Goal: Information Seeking & Learning: Learn about a topic

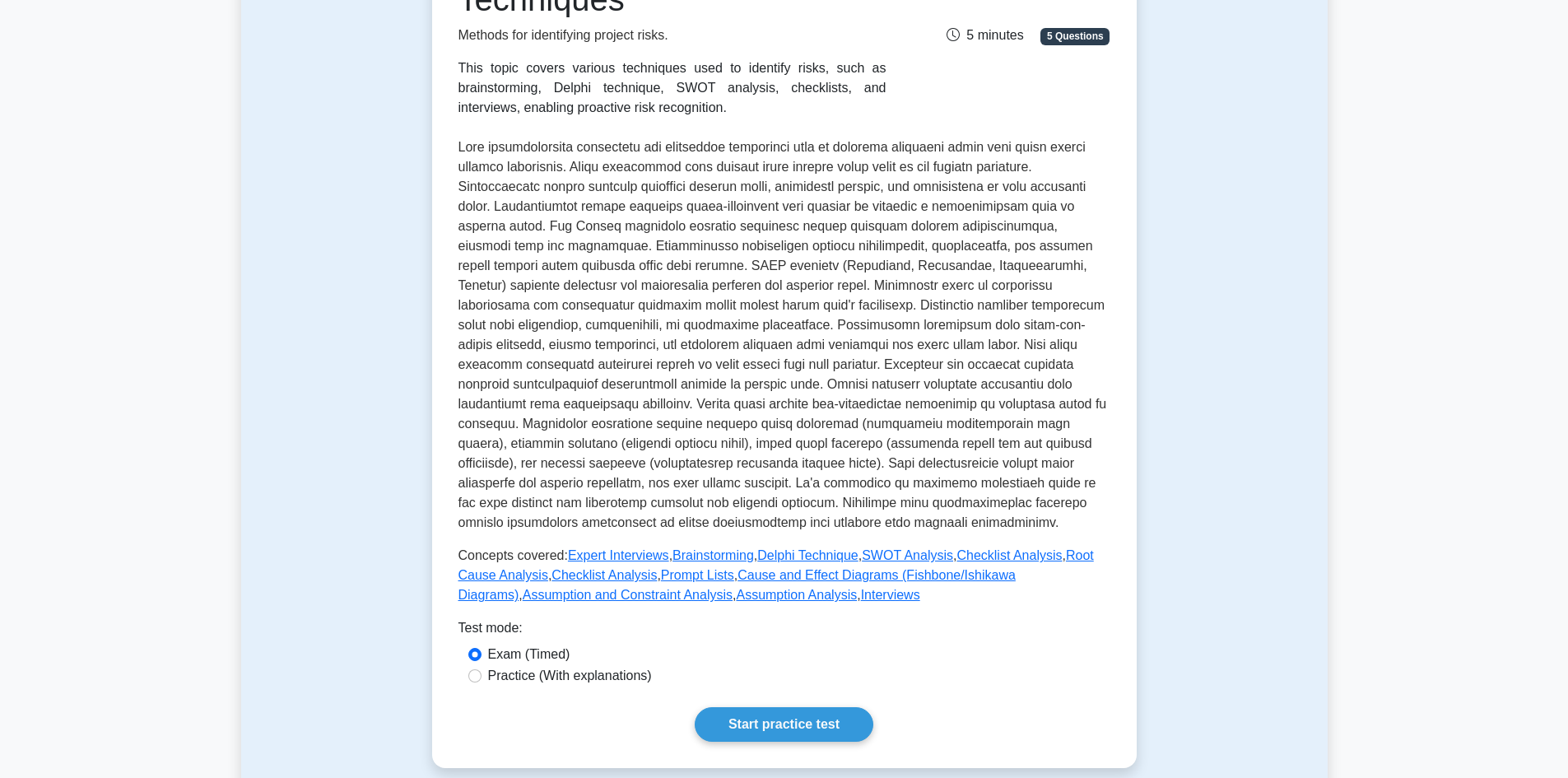
scroll to position [329, 0]
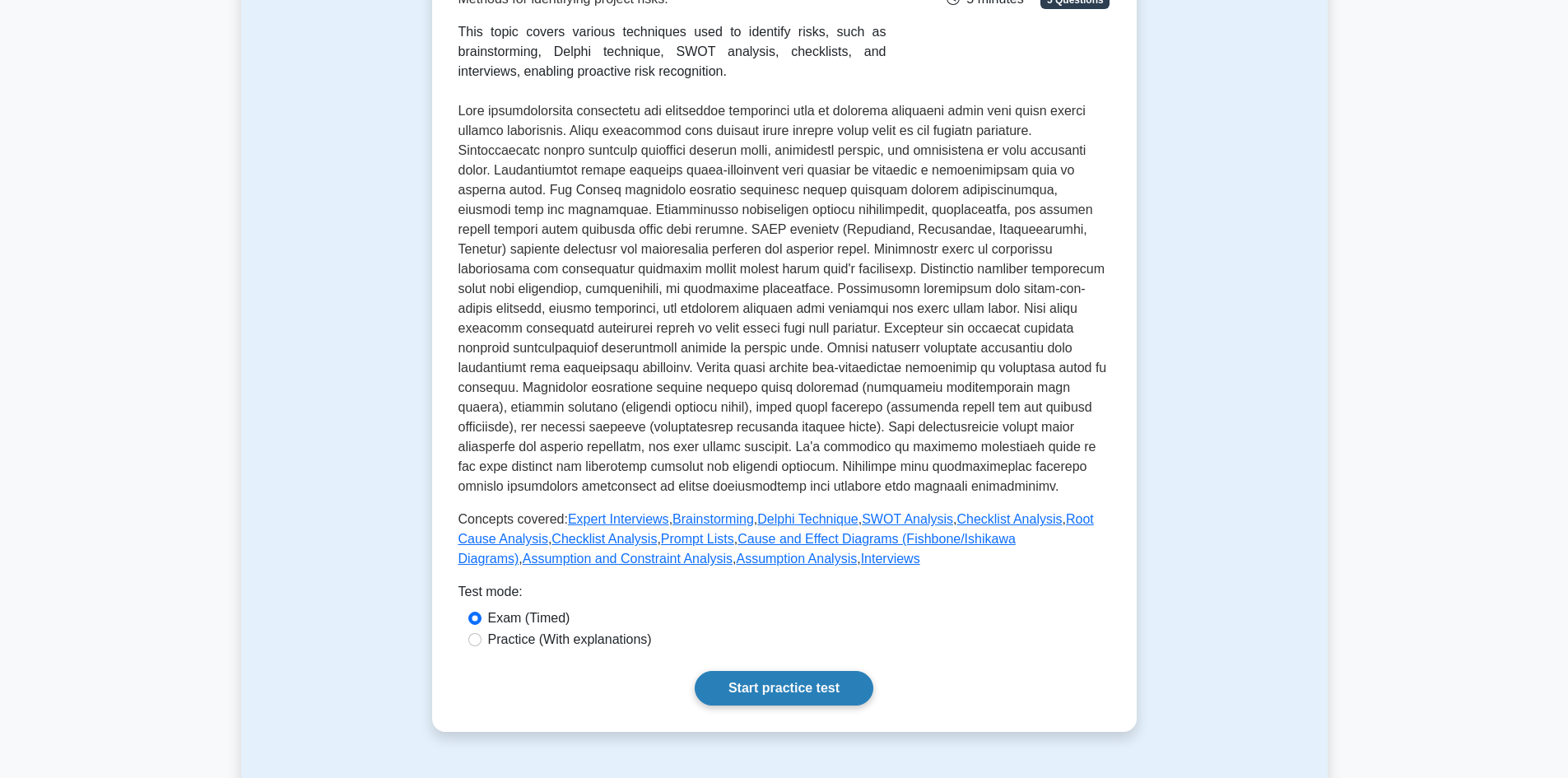
click at [756, 676] on link "Start practice test" at bounding box center [784, 687] width 179 height 34
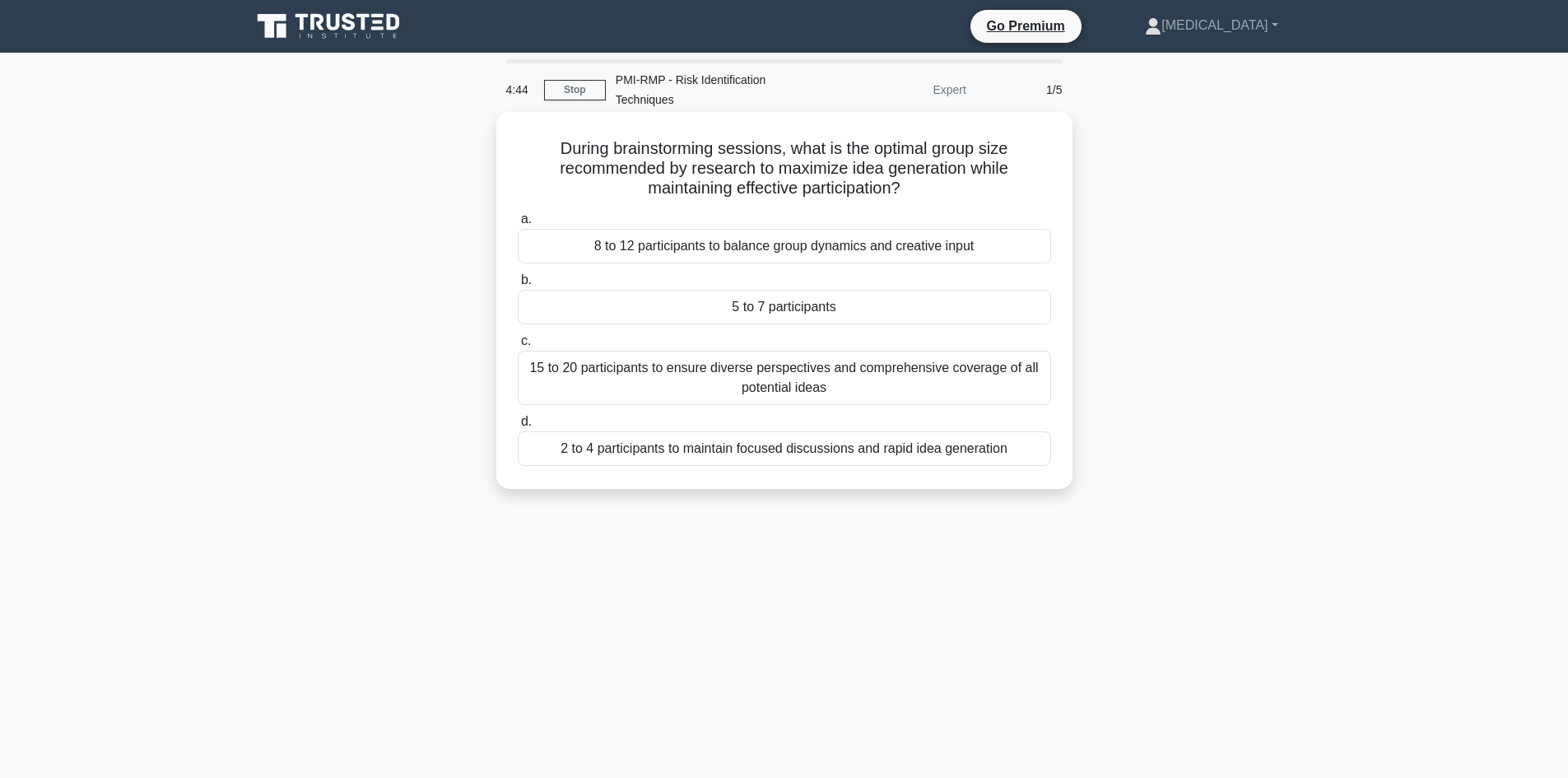
click at [697, 454] on div "2 to 4 participants to maintain focused discussions and rapid idea generation" at bounding box center [784, 448] width 533 height 34
click at [518, 428] on input "d. 2 to 4 participants to maintain focused discussions and rapid idea generation" at bounding box center [518, 422] width 0 height 11
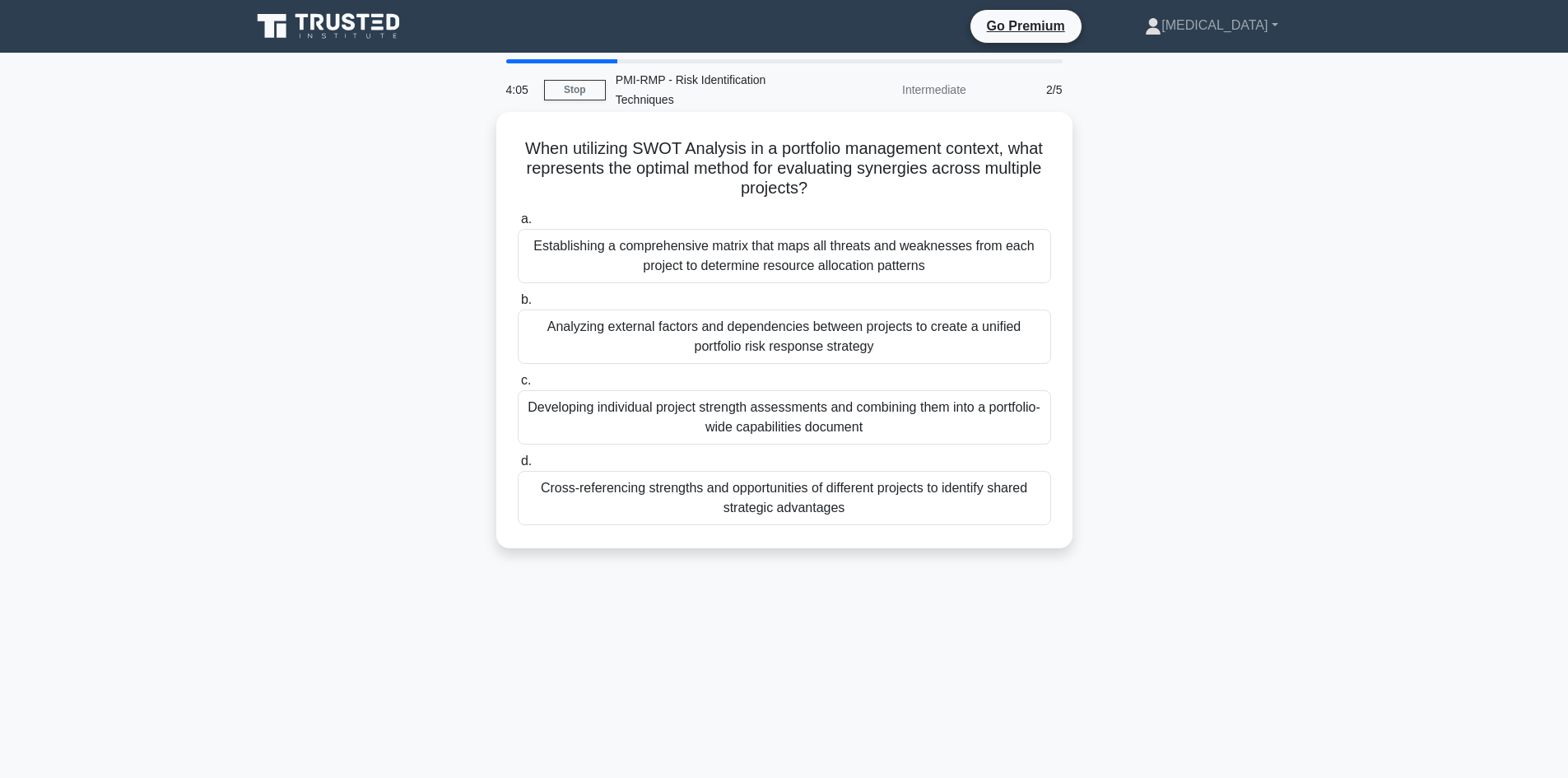
click at [654, 499] on div "Cross-referencing strengths and opportunities of different projects to identify…" at bounding box center [784, 498] width 533 height 55
click at [518, 467] on input "d. Cross-referencing strengths and opportunities of different projects to ident…" at bounding box center [518, 461] width 0 height 11
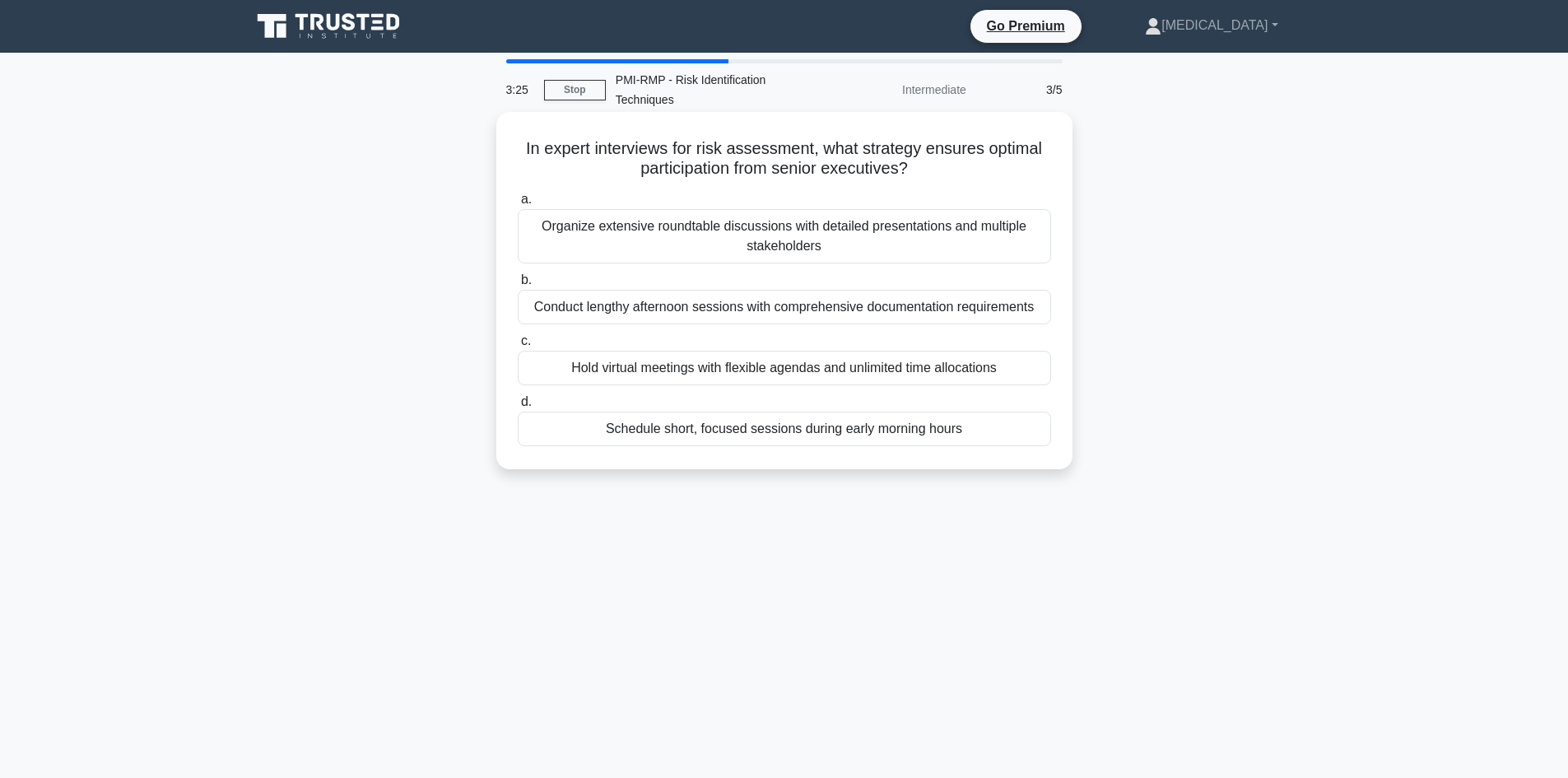
click at [749, 432] on div "Schedule short, focused sessions during early morning hours" at bounding box center [784, 429] width 533 height 34
click at [518, 407] on input "d. Schedule short, focused sessions during early morning hours" at bounding box center [518, 401] width 0 height 11
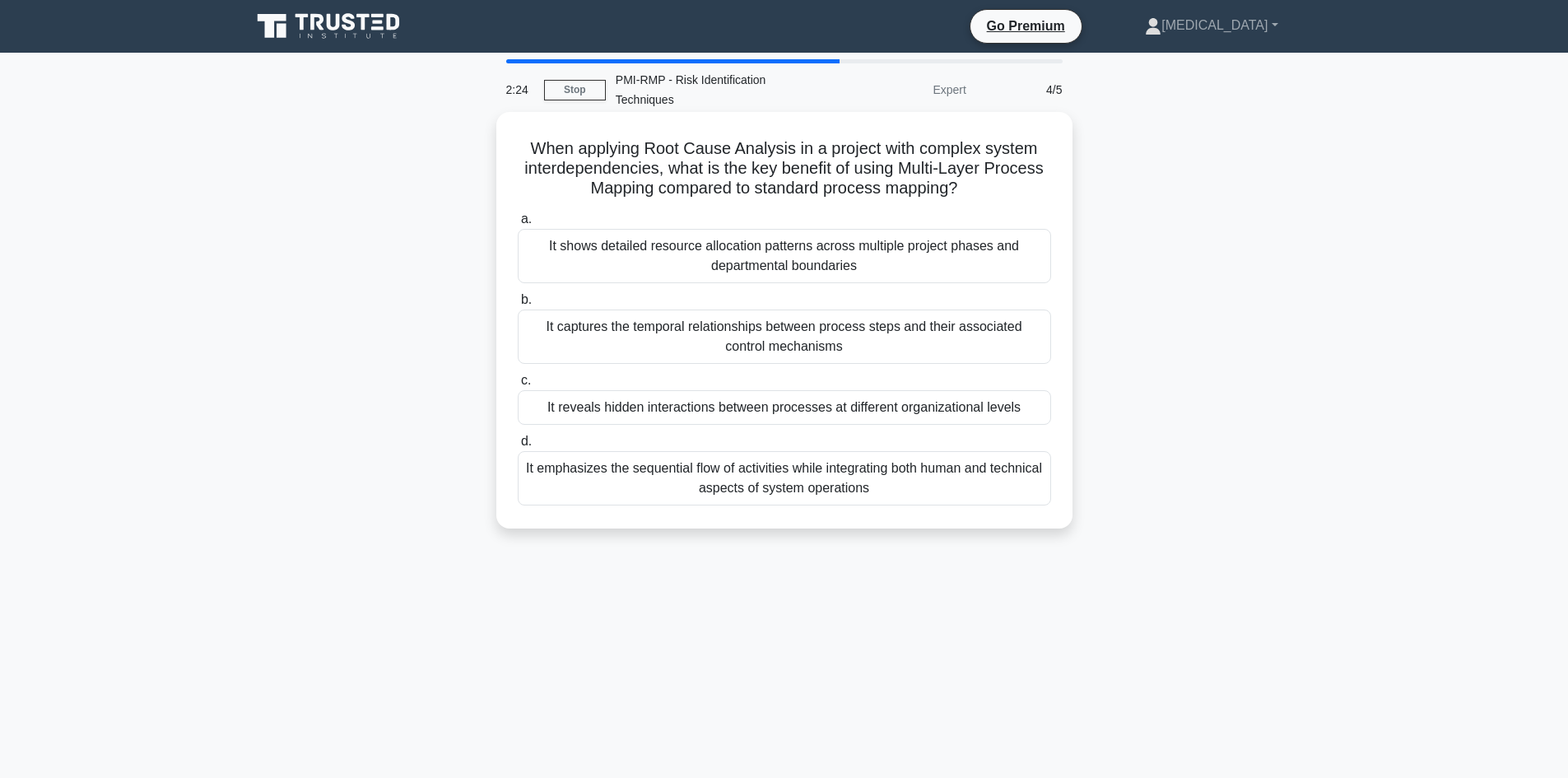
click at [864, 340] on div "It captures the temporal relationships between process steps and their associat…" at bounding box center [784, 337] width 533 height 55
click at [518, 305] on input "b. It captures the temporal relationships between process steps and their assoc…" at bounding box center [518, 299] width 0 height 11
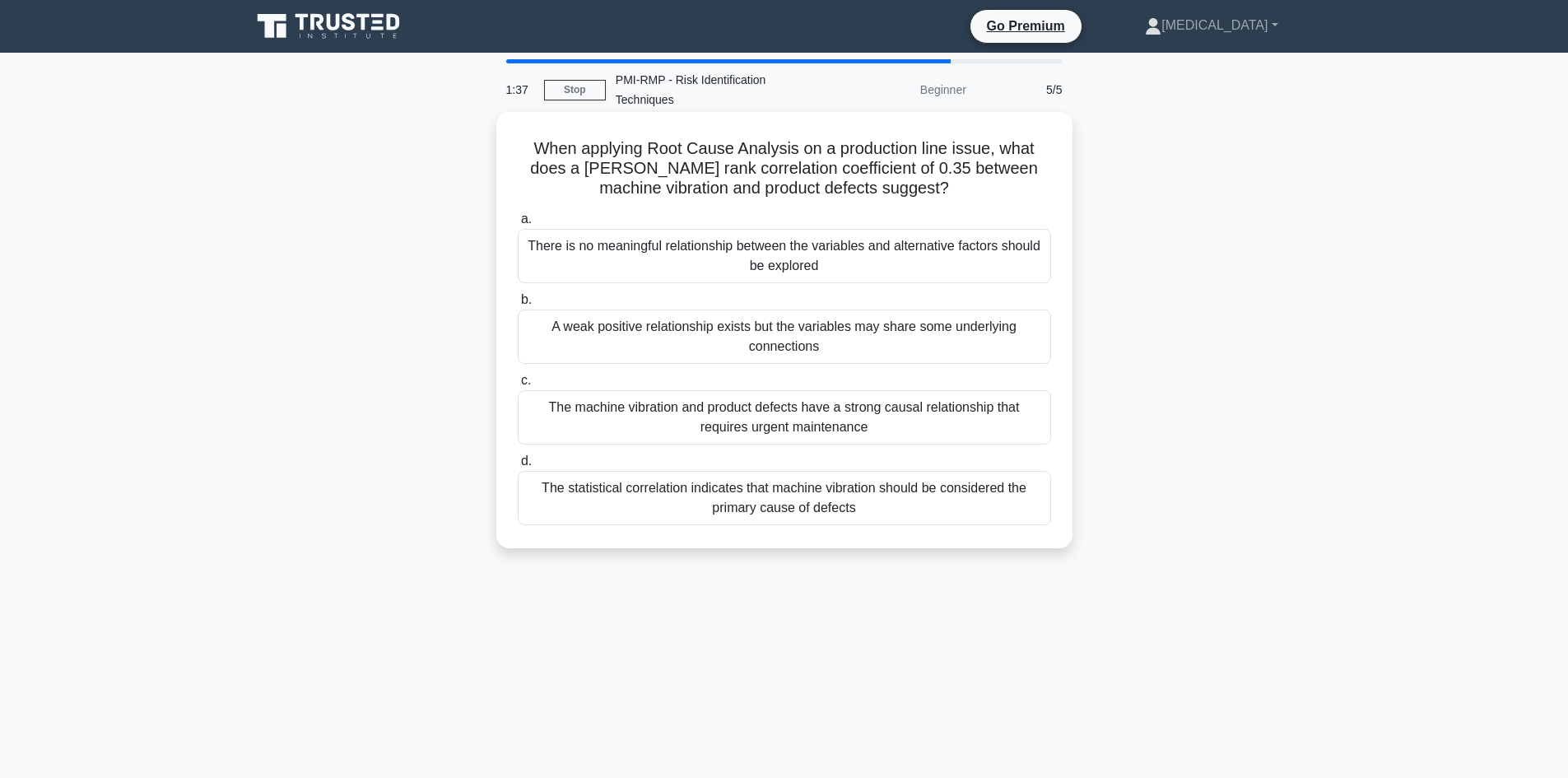
click at [795, 343] on div "A weak positive relationship exists but the variables may share some underlying…" at bounding box center [784, 337] width 533 height 55
click at [518, 305] on input "b. A weak positive relationship exists but the variables may share some underly…" at bounding box center [518, 299] width 0 height 11
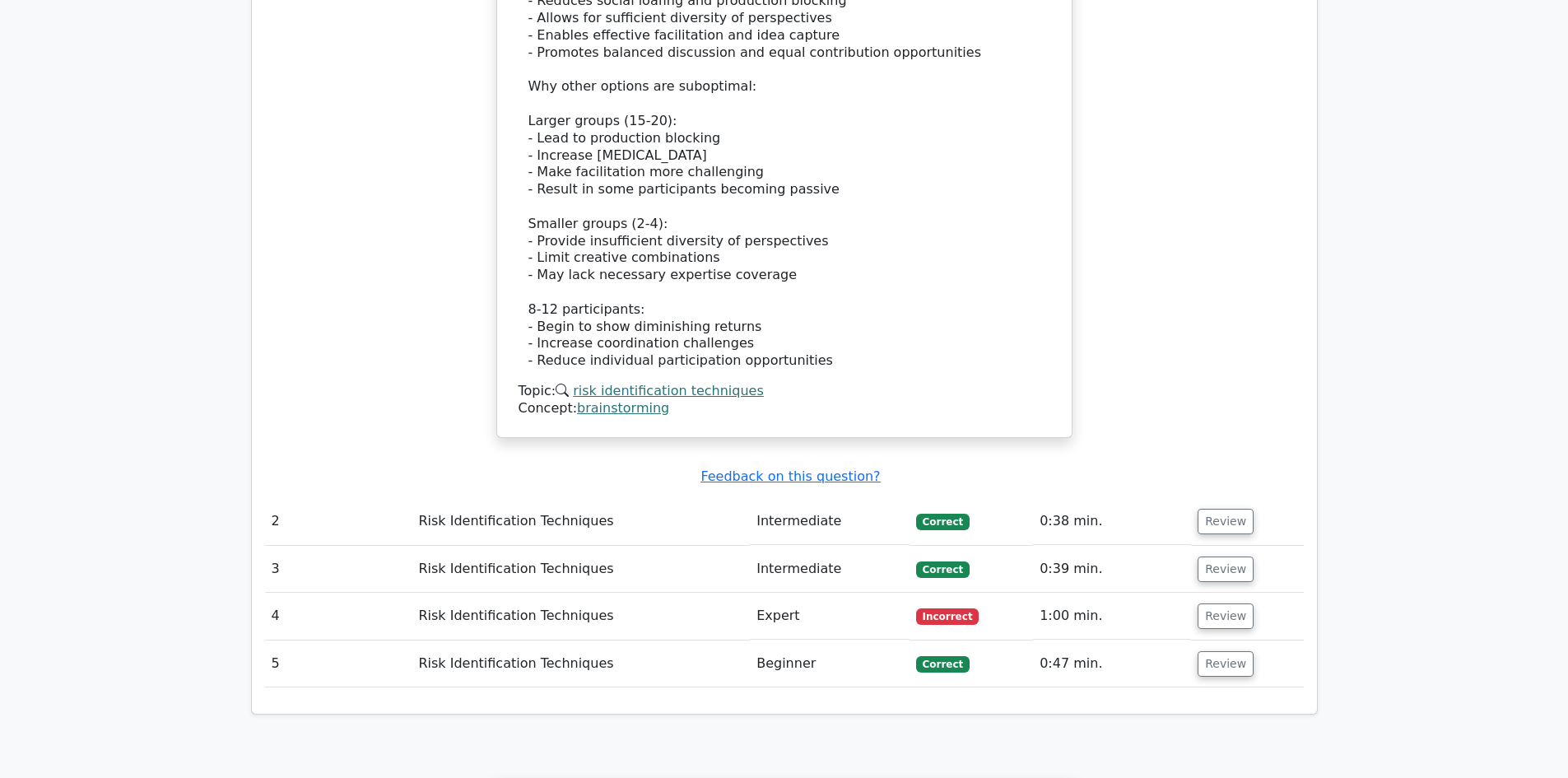
scroll to position [1976, 0]
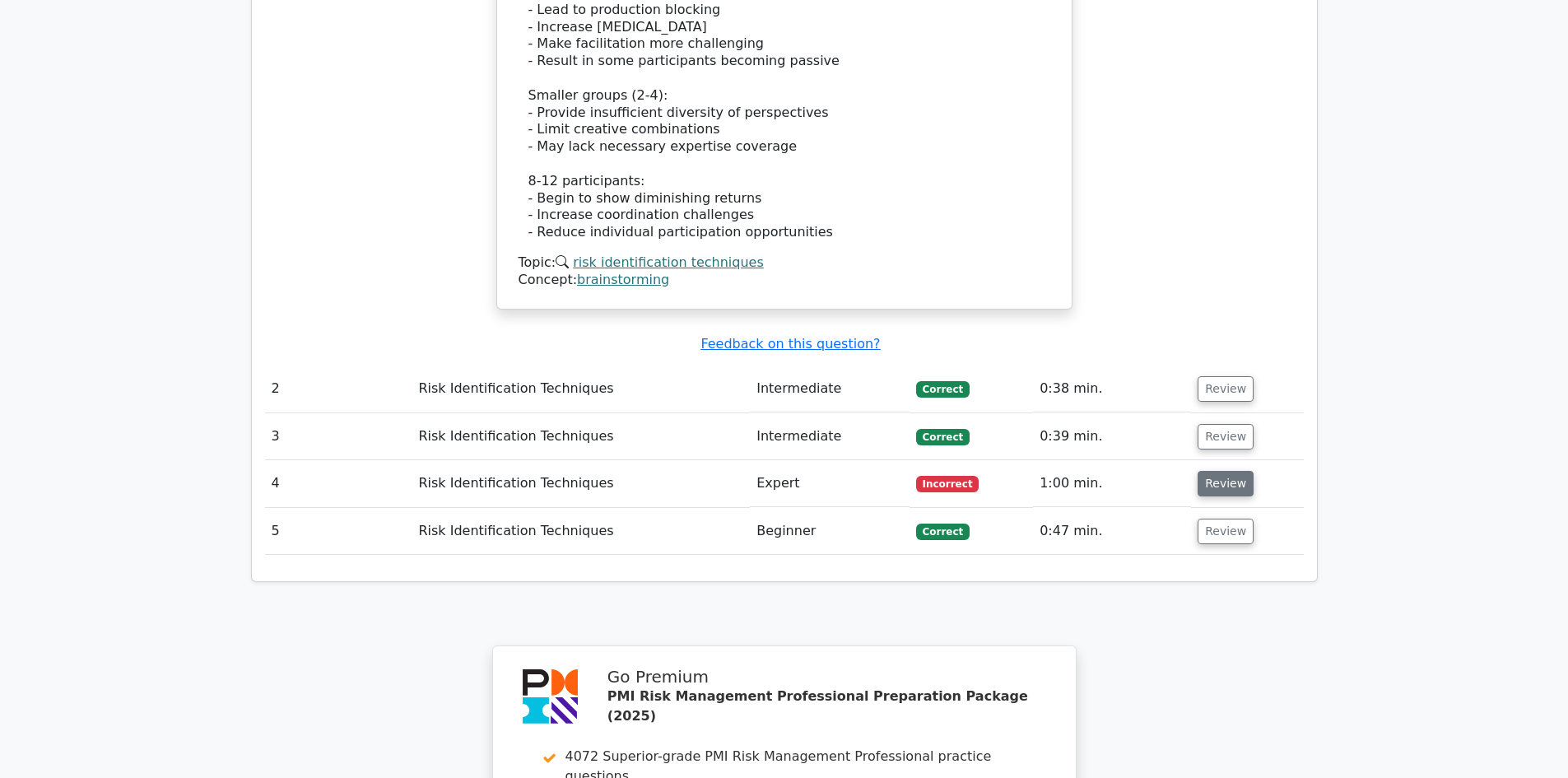
click at [1225, 471] on button "Review" at bounding box center [1225, 483] width 56 height 25
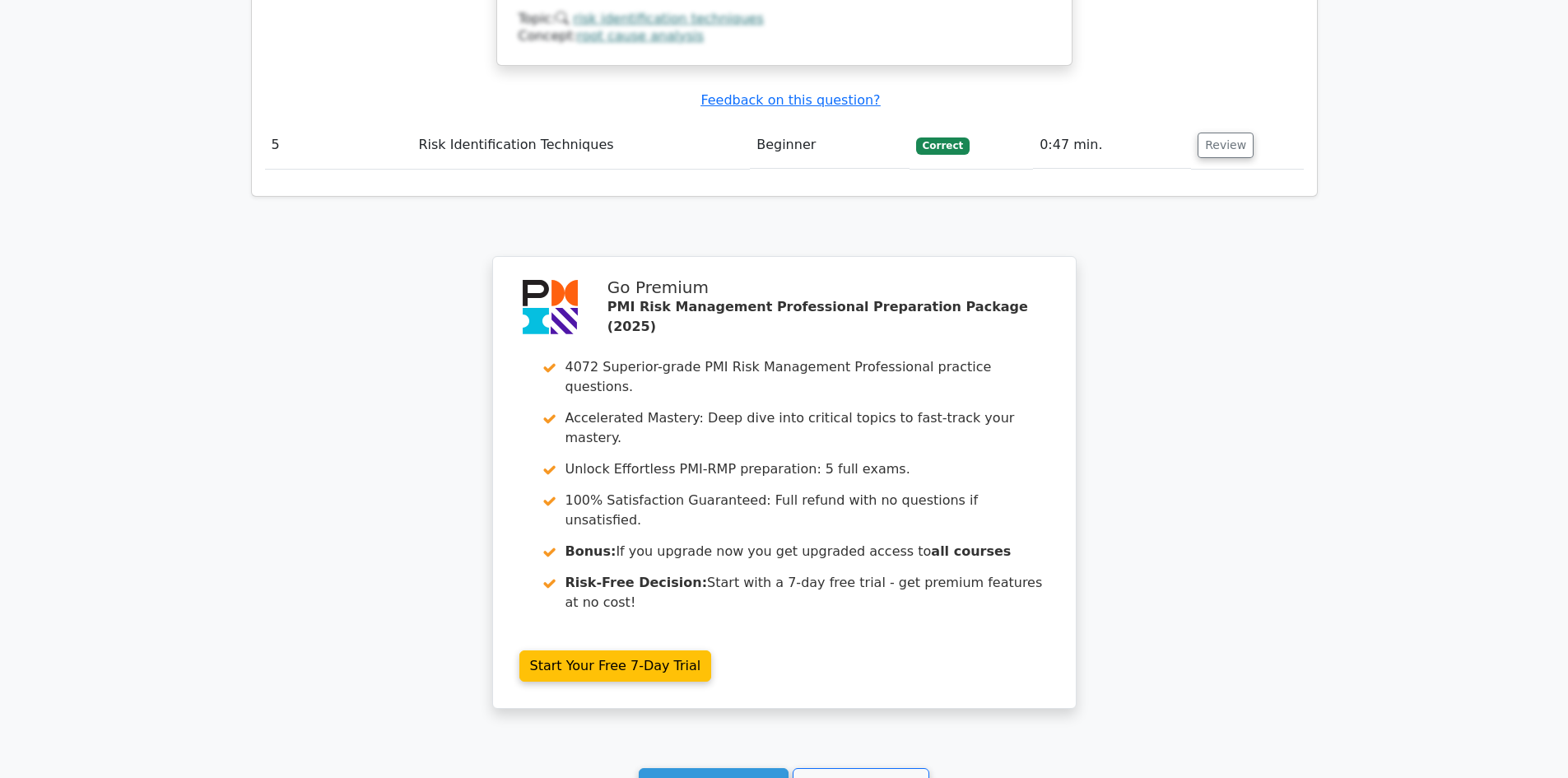
scroll to position [3398, 0]
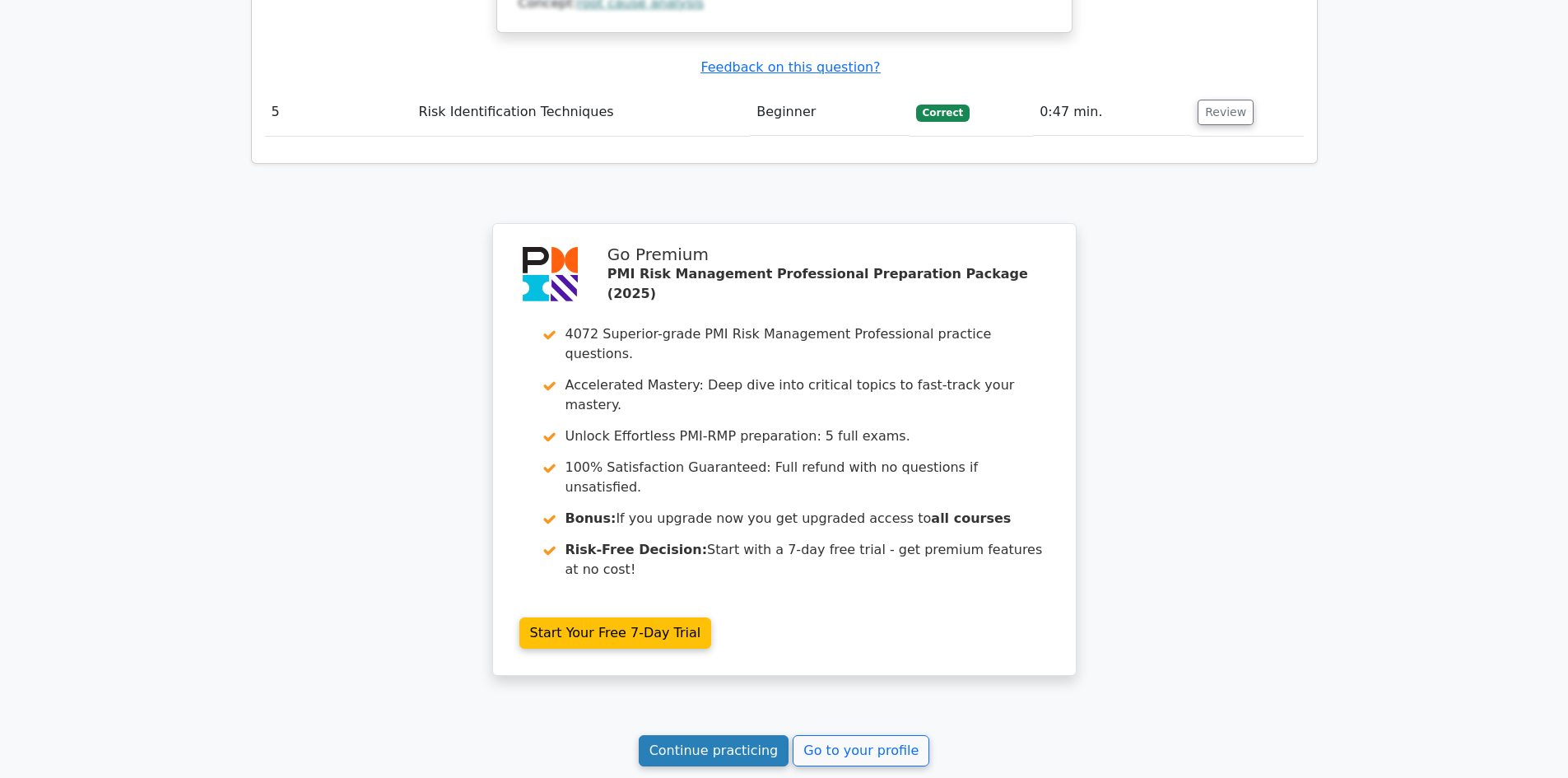
click at [738, 735] on link "Continue practicing" at bounding box center [715, 751] width 151 height 31
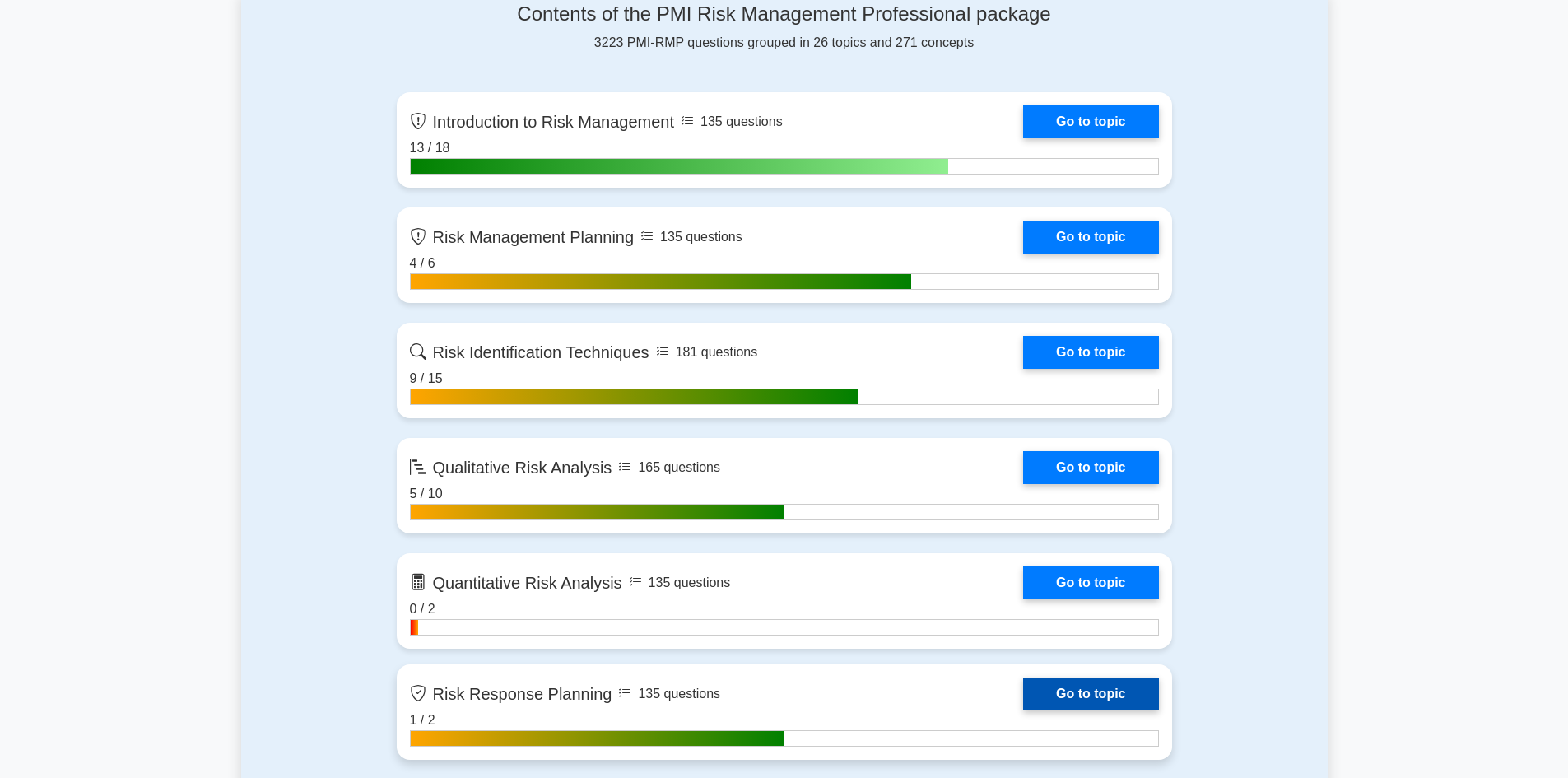
scroll to position [1070, 0]
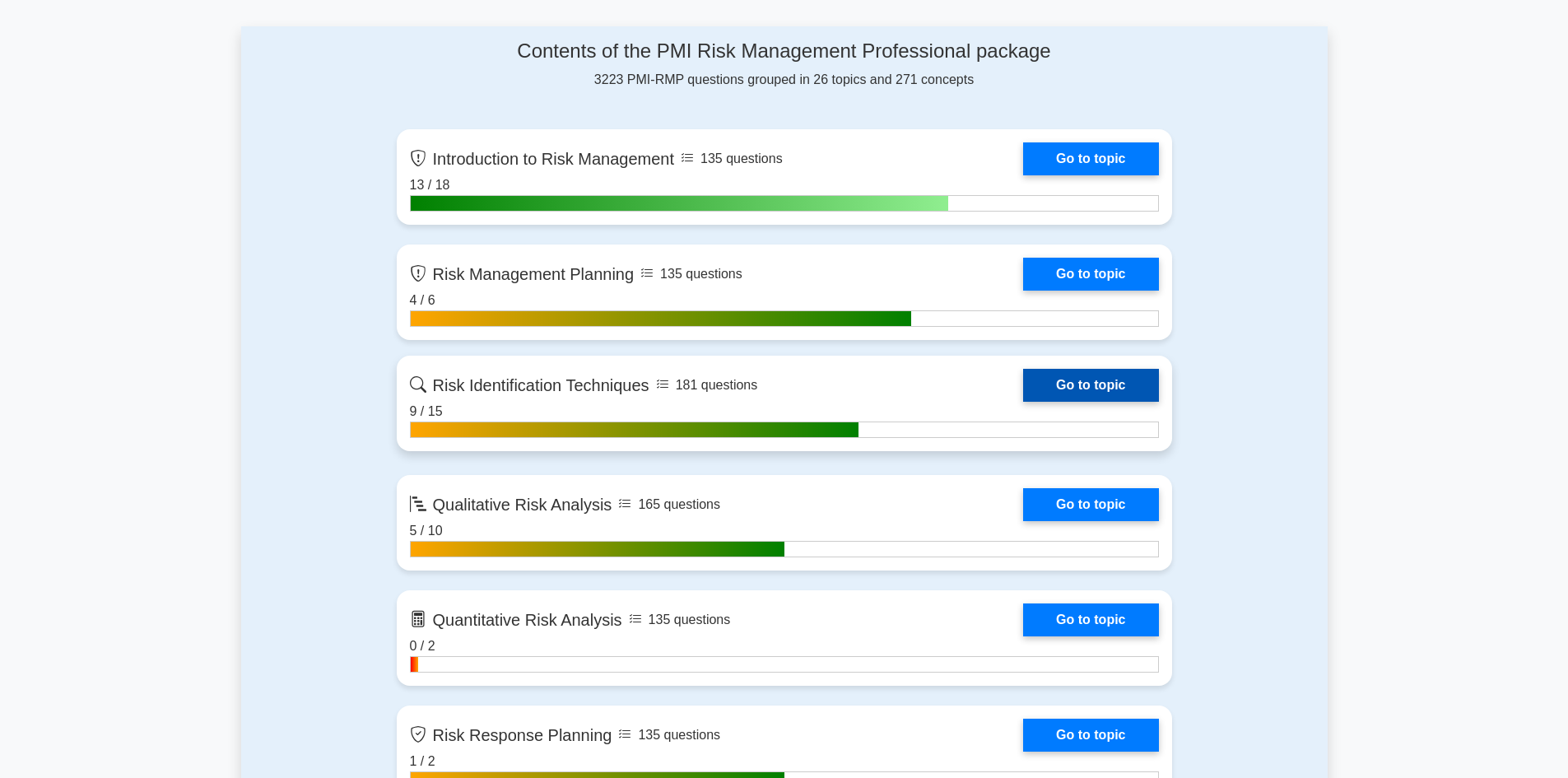
click at [1053, 393] on link "Go to topic" at bounding box center [1090, 386] width 135 height 33
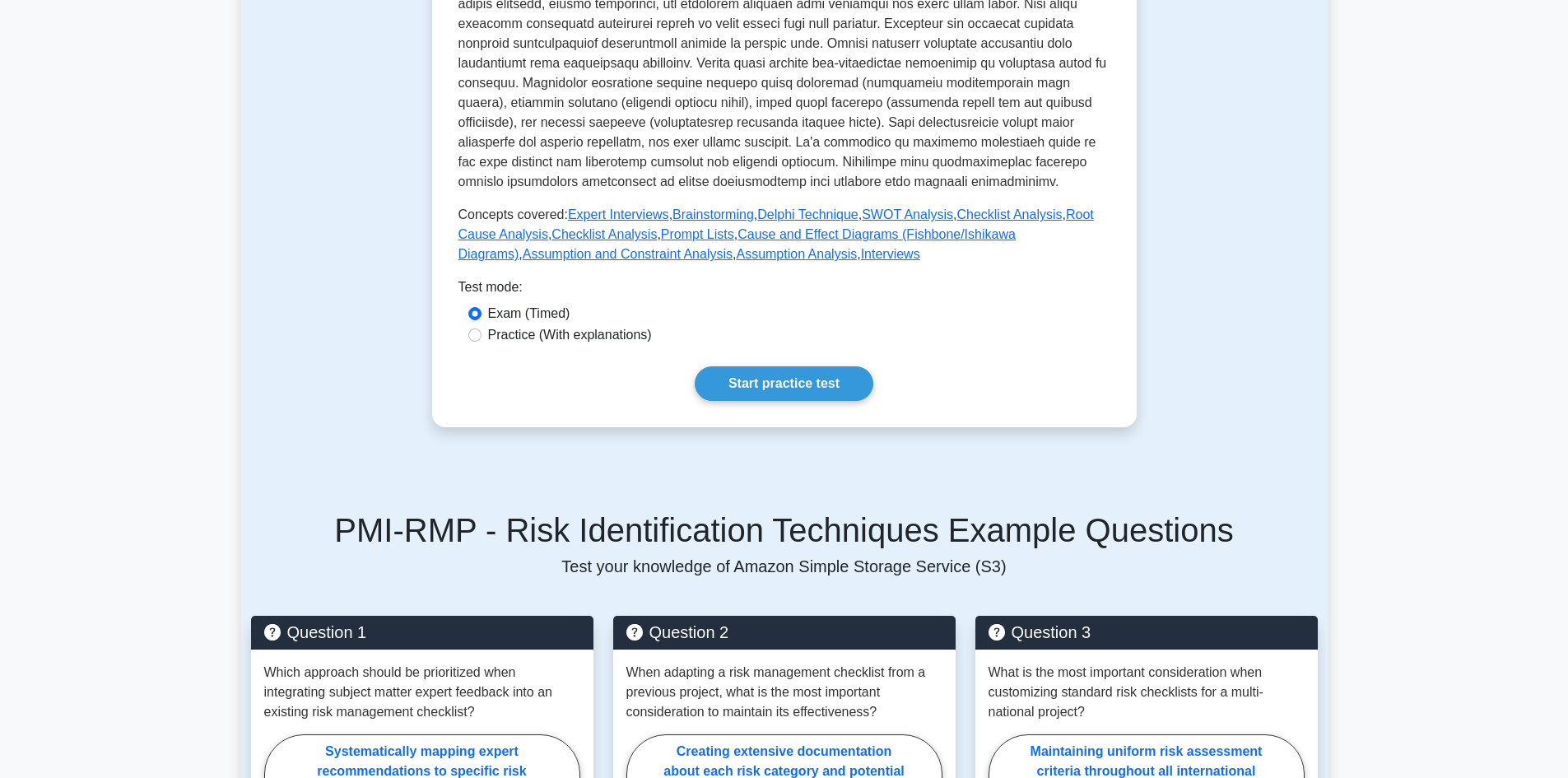
scroll to position [659, 0]
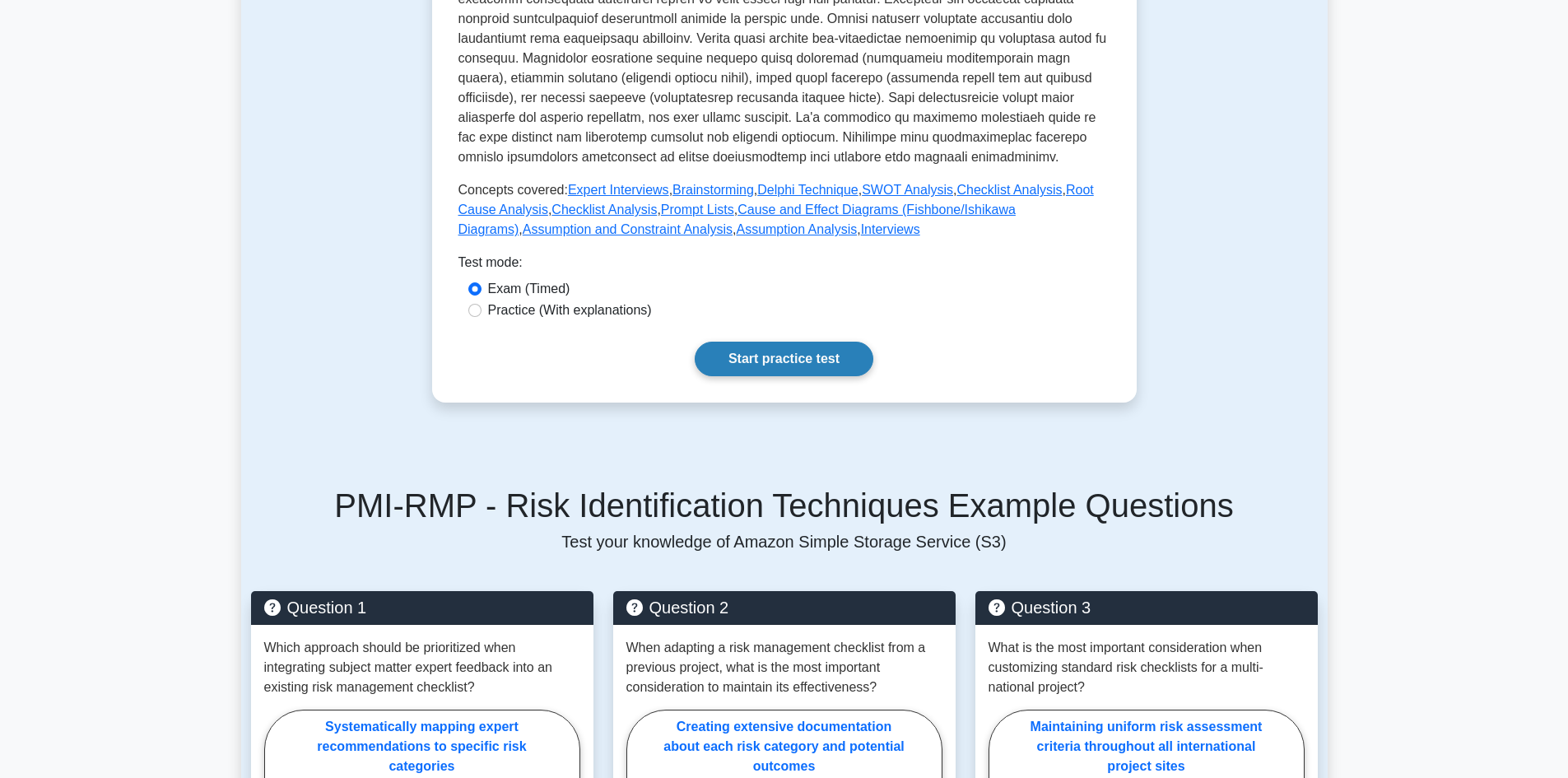
click at [779, 343] on link "Start practice test" at bounding box center [784, 358] width 179 height 34
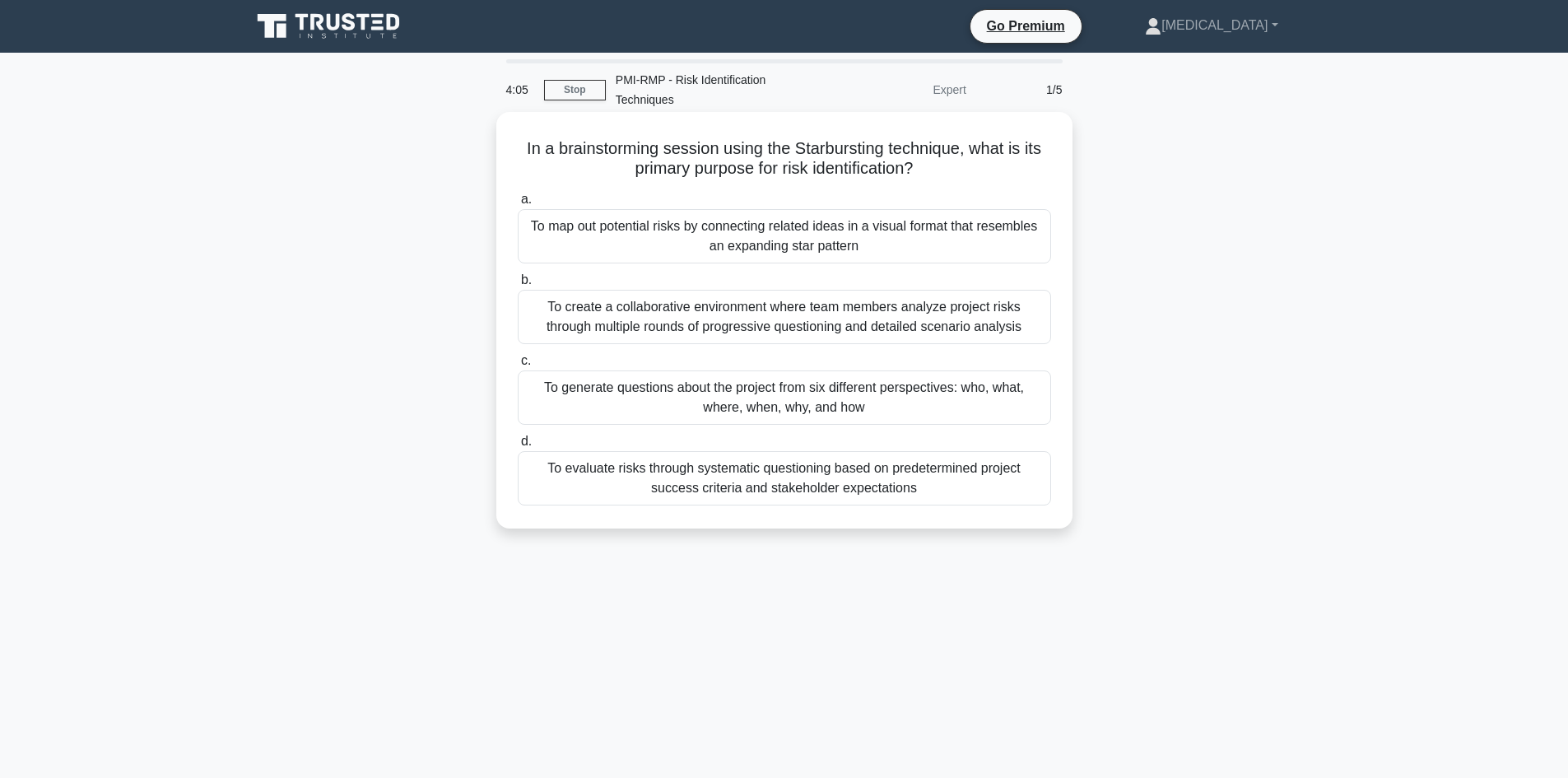
click at [760, 233] on div "To map out potential risks by connecting related ideas in a visual format that …" at bounding box center [784, 237] width 533 height 55
click at [518, 205] on input "a. To map out potential risks by connecting related ideas in a visual format th…" at bounding box center [518, 199] width 0 height 11
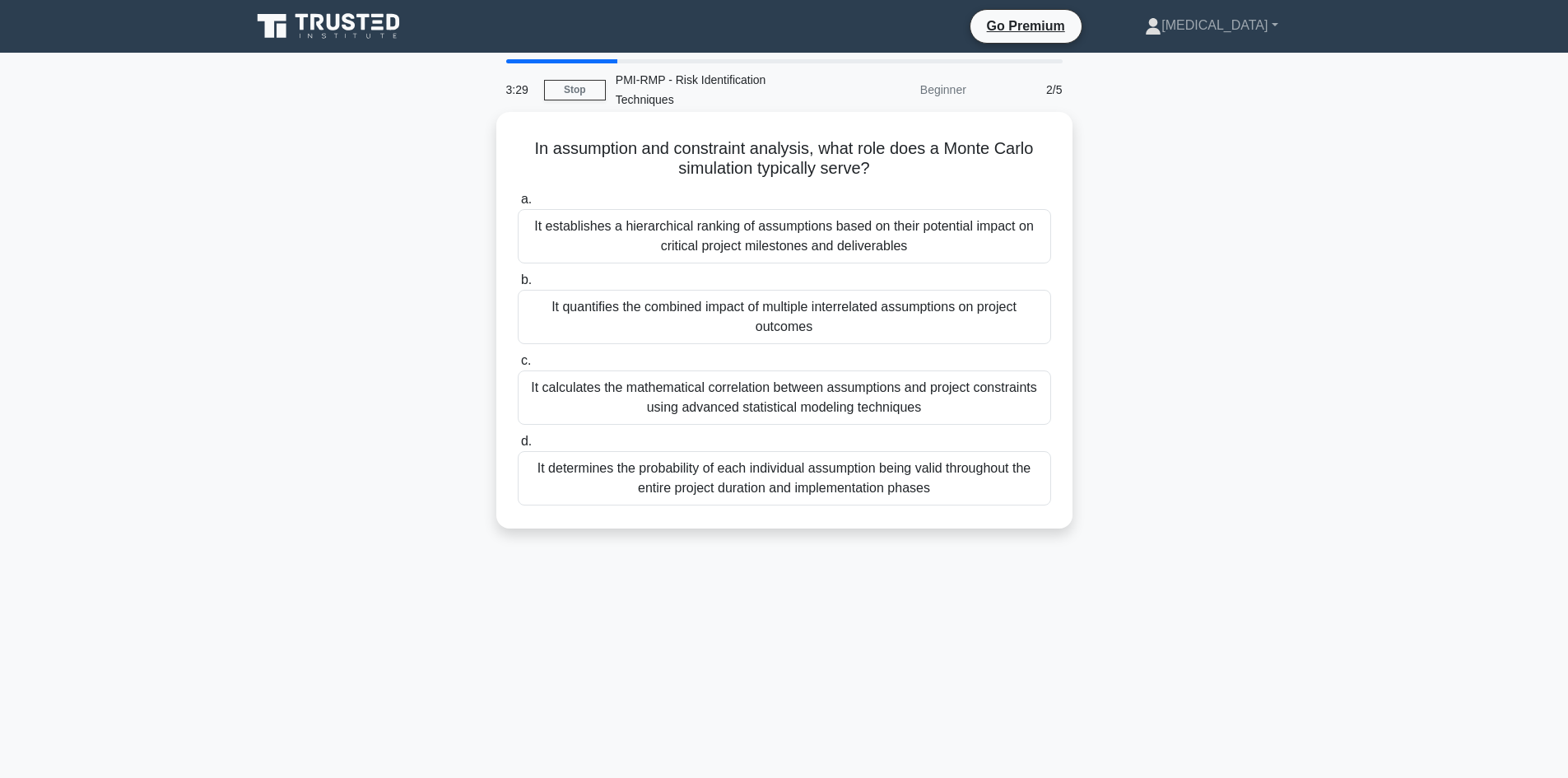
click at [839, 401] on div "It calculates the mathematical correlation between assumptions and project cons…" at bounding box center [784, 397] width 533 height 55
click at [518, 366] on input "c. It calculates the mathematical correlation between assumptions and project c…" at bounding box center [518, 360] width 0 height 11
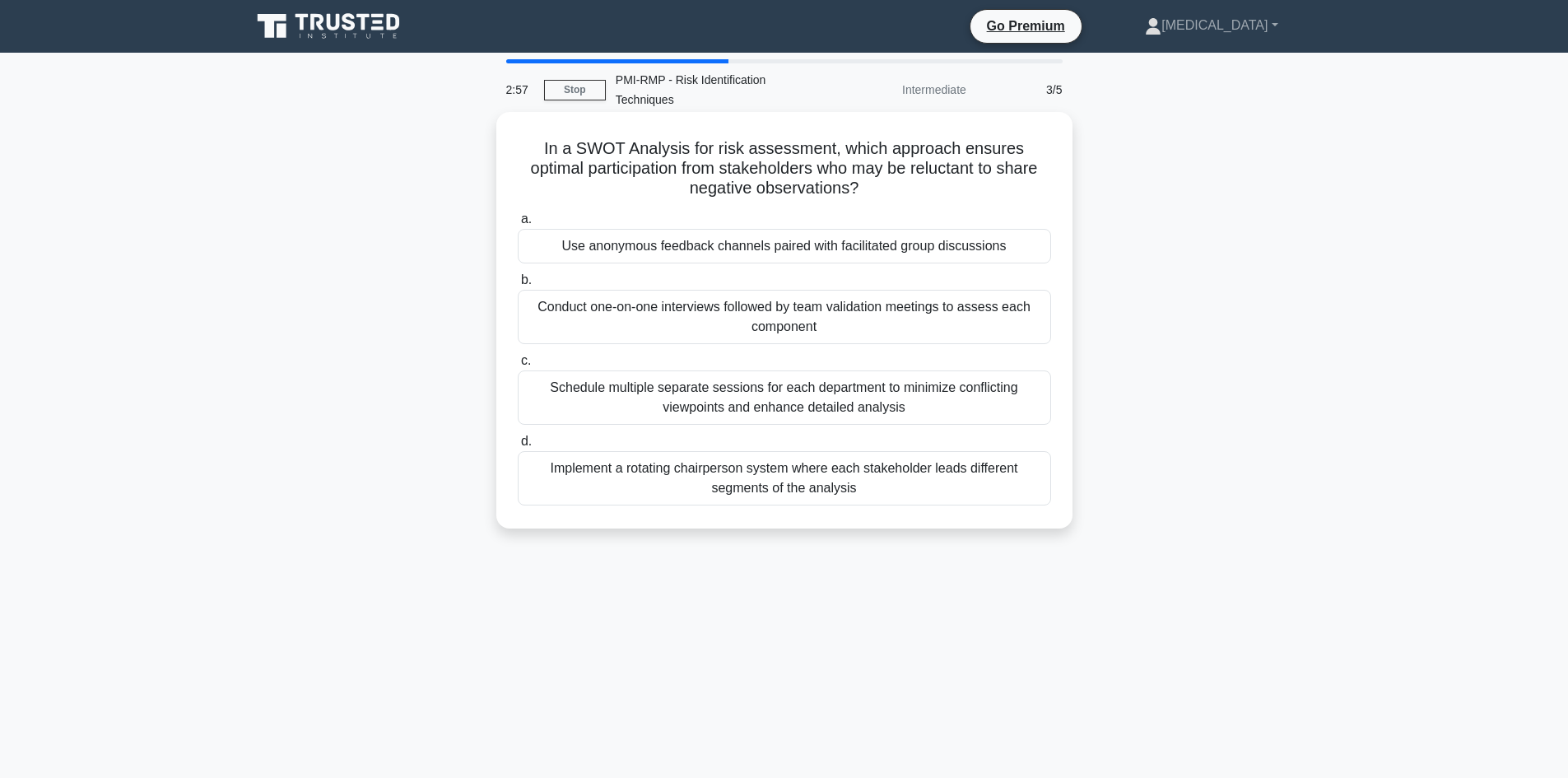
click at [790, 248] on div "Use anonymous feedback channels paired with facilitated group discussions" at bounding box center [784, 246] width 533 height 34
click at [518, 225] on input "a. Use anonymous feedback channels paired with facilitated group discussions" at bounding box center [518, 219] width 0 height 11
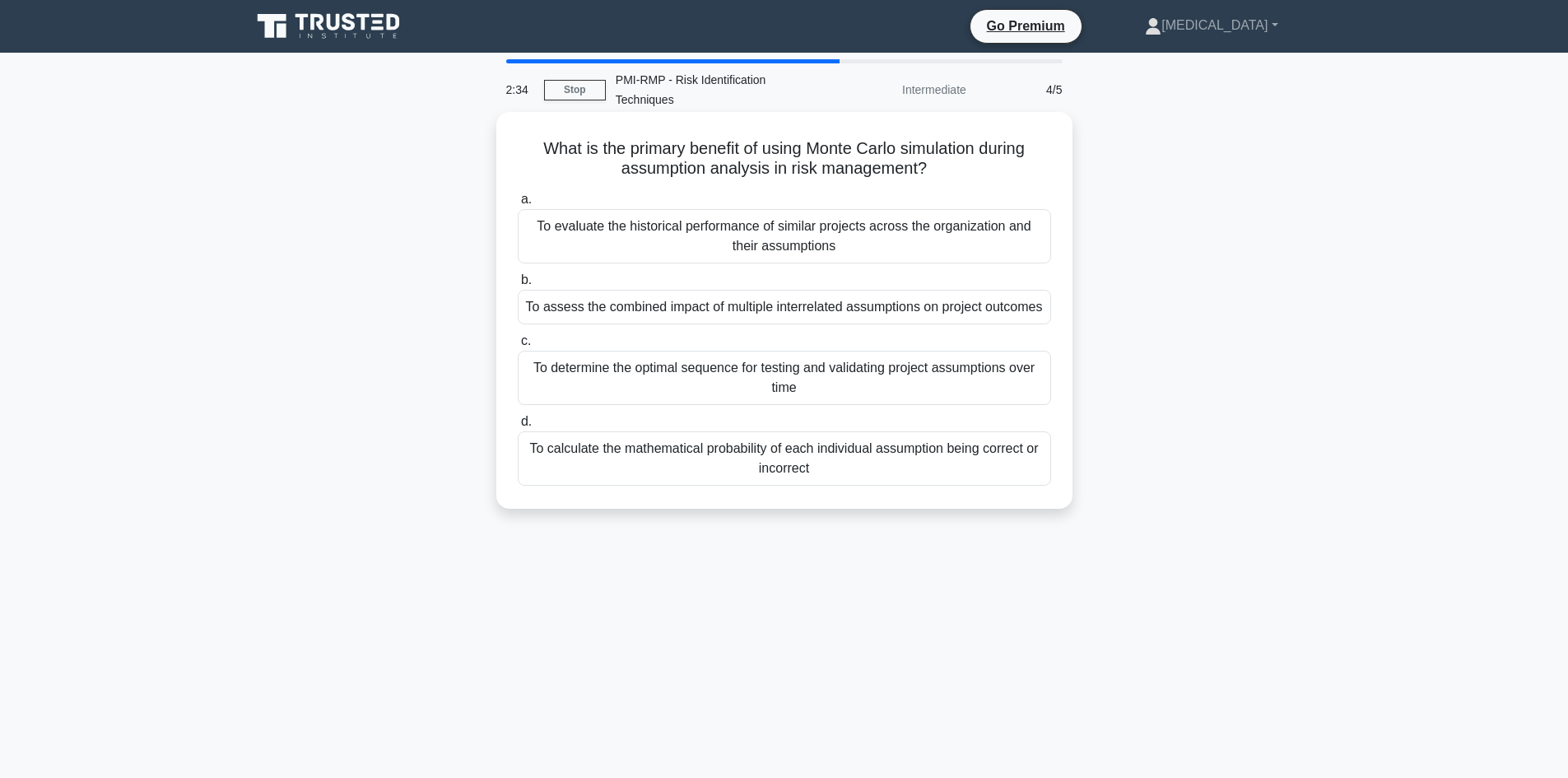
click at [698, 313] on div "To assess the combined impact of multiple interrelated assumptions on project o…" at bounding box center [784, 306] width 533 height 34
click at [518, 286] on input "b. To assess the combined impact of multiple interrelated assumptions on projec…" at bounding box center [518, 280] width 0 height 11
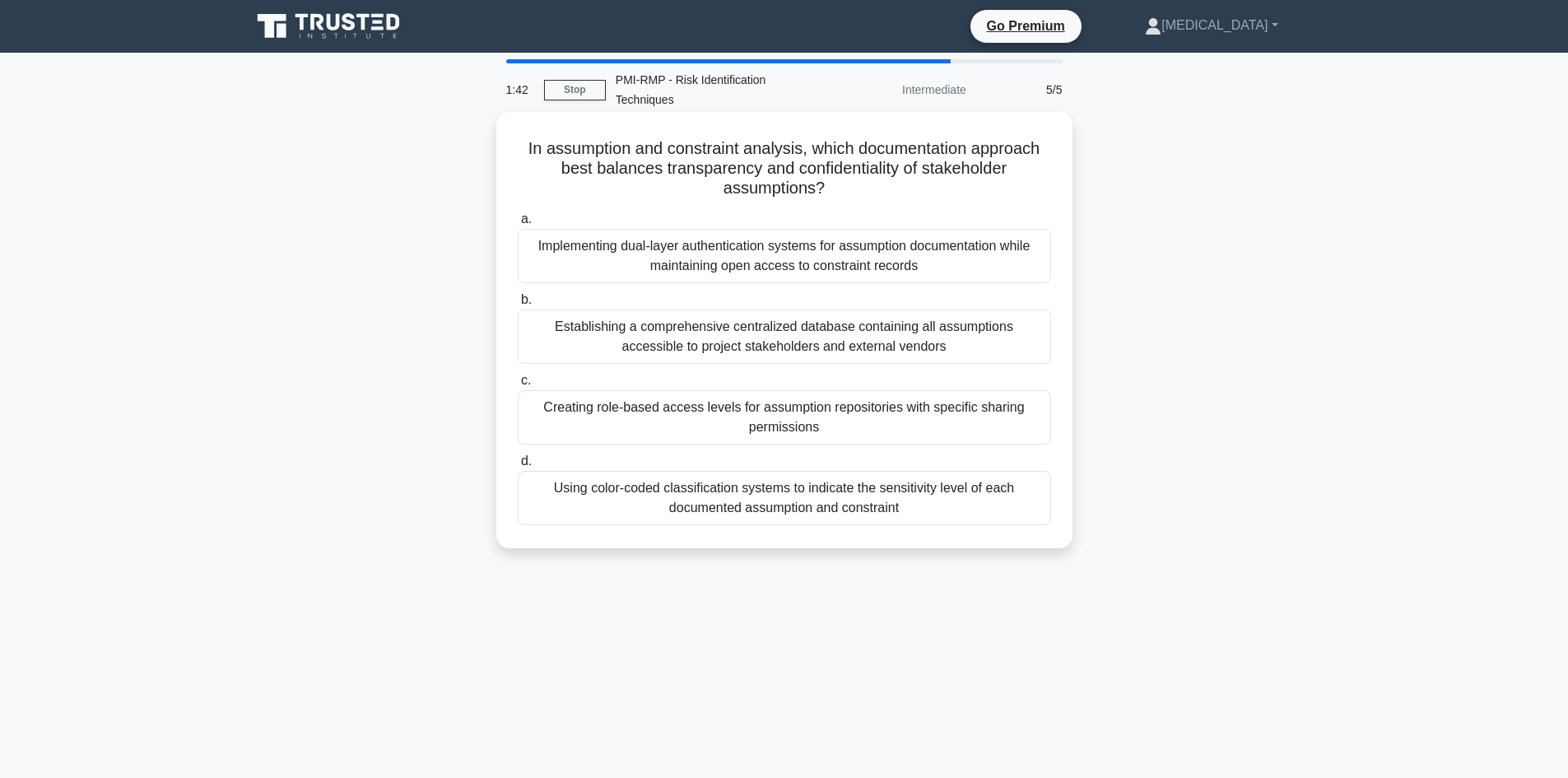
click at [717, 431] on div "Creating role-based access levels for assumption repositories with specific sha…" at bounding box center [784, 418] width 533 height 55
click at [518, 386] on input "c. Creating role-based access levels for assumption repositories with specific …" at bounding box center [518, 381] width 0 height 11
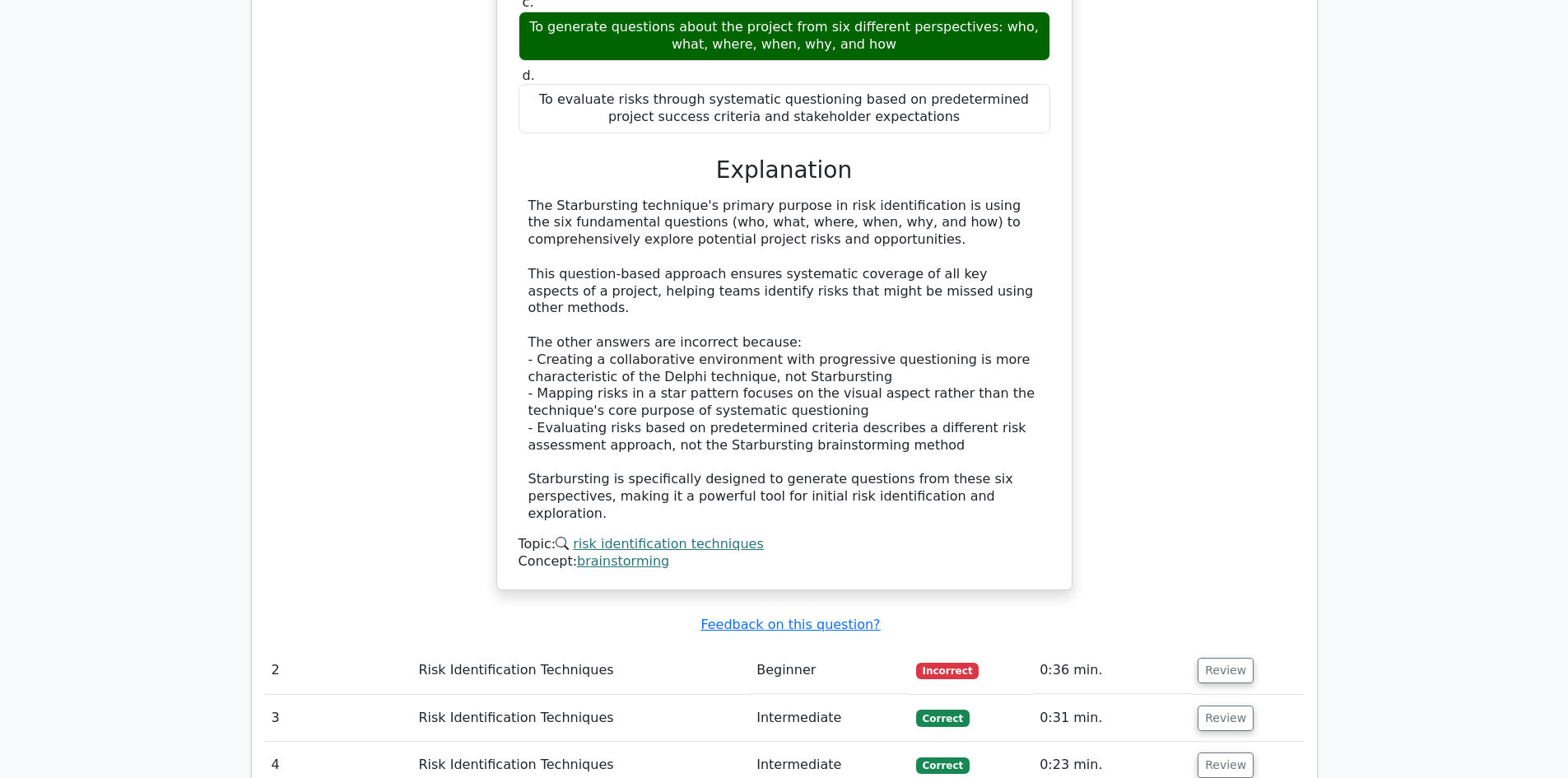
scroll to position [1646, 0]
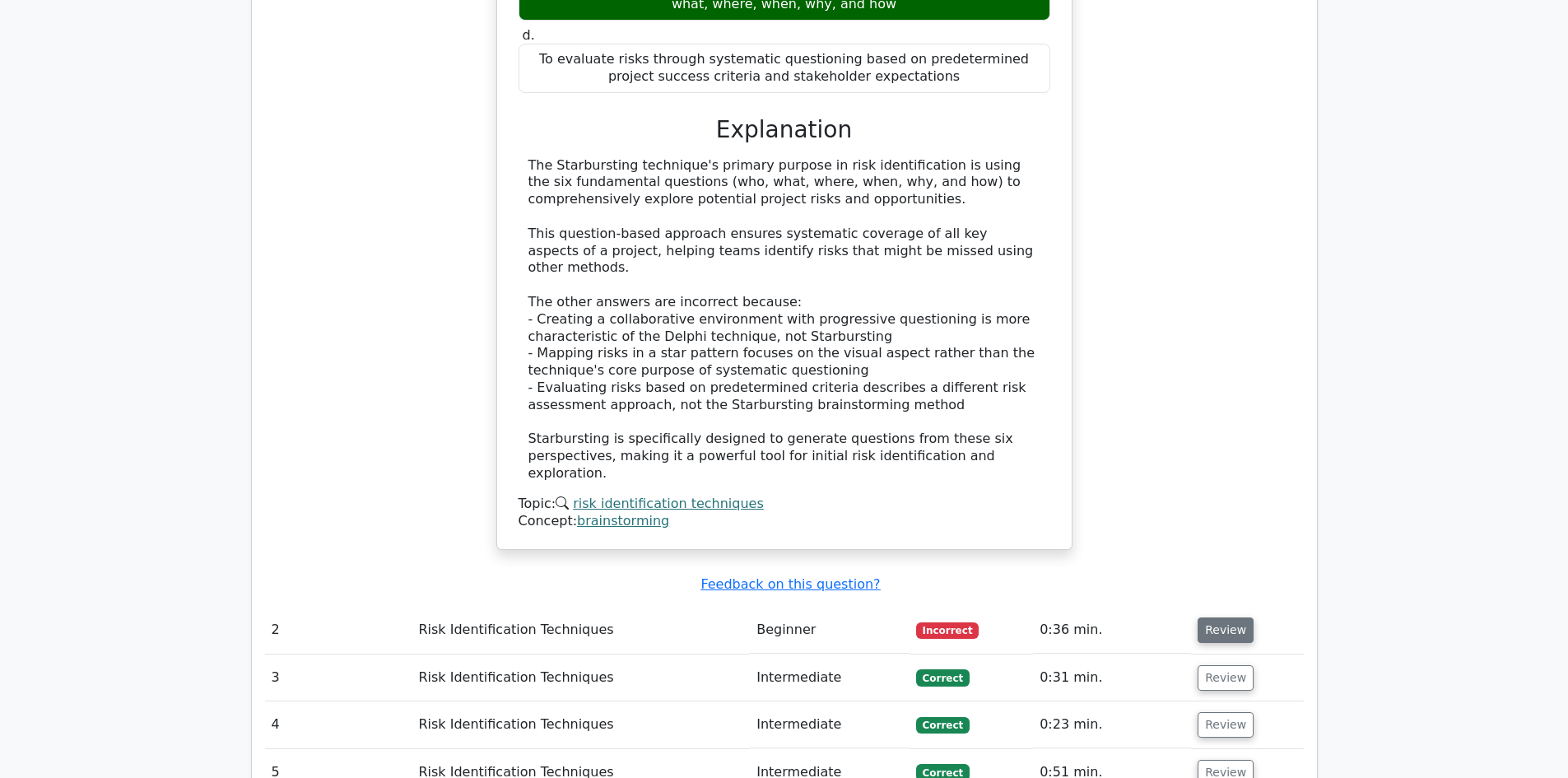
click at [1204, 618] on button "Review" at bounding box center [1225, 630] width 56 height 25
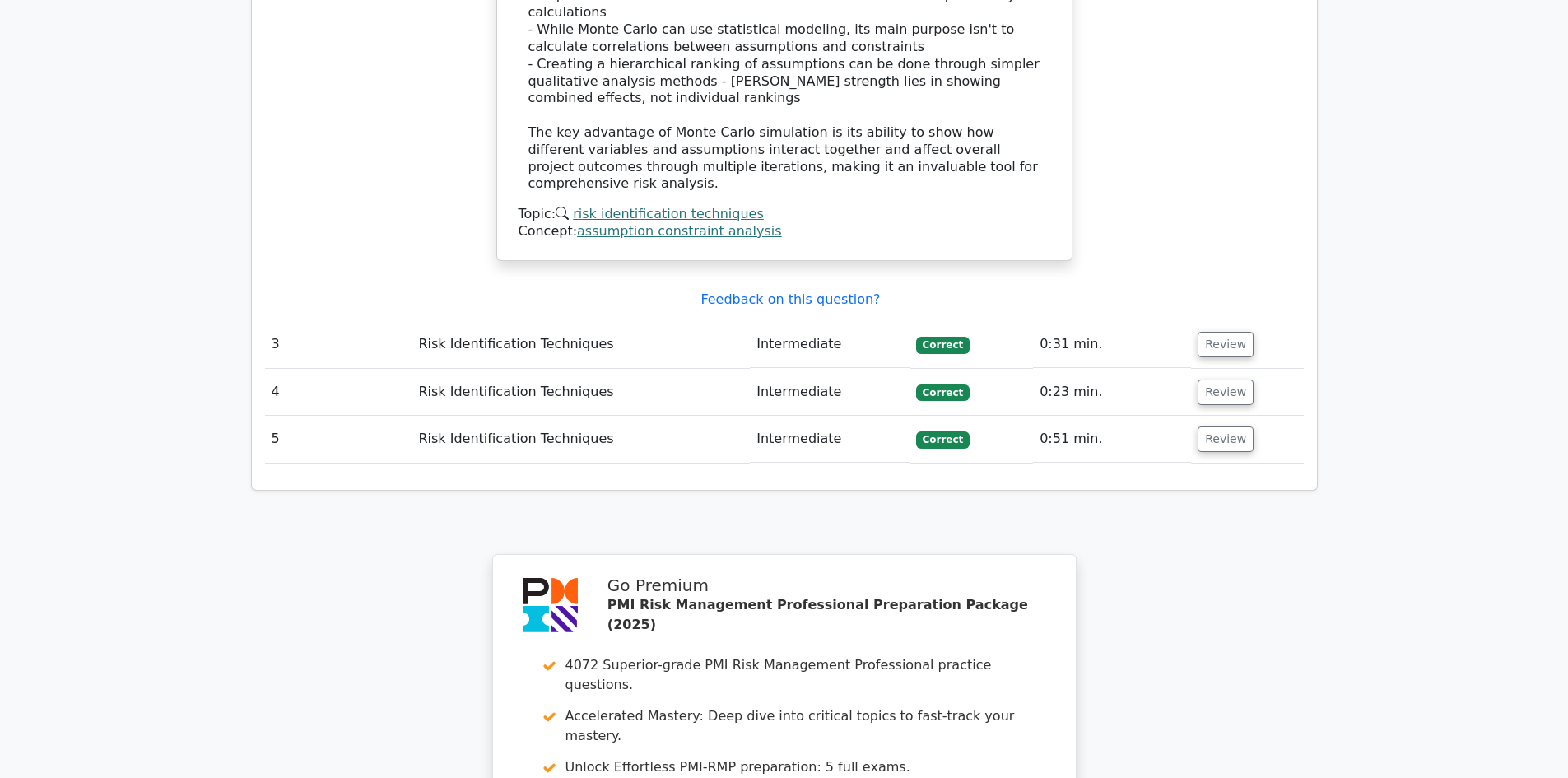
scroll to position [3227, 0]
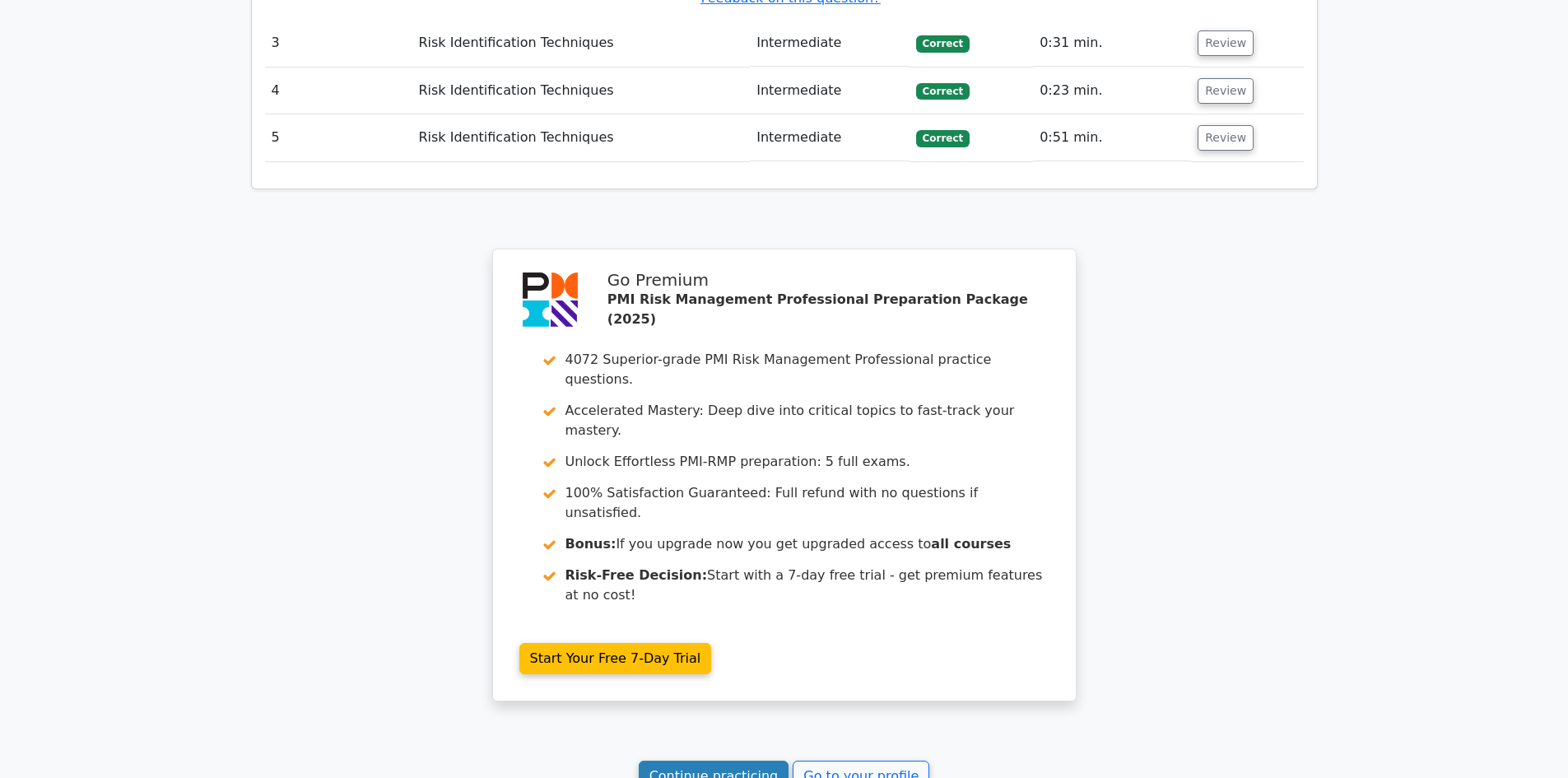
click at [738, 760] on link "Continue practicing" at bounding box center [715, 776] width 151 height 31
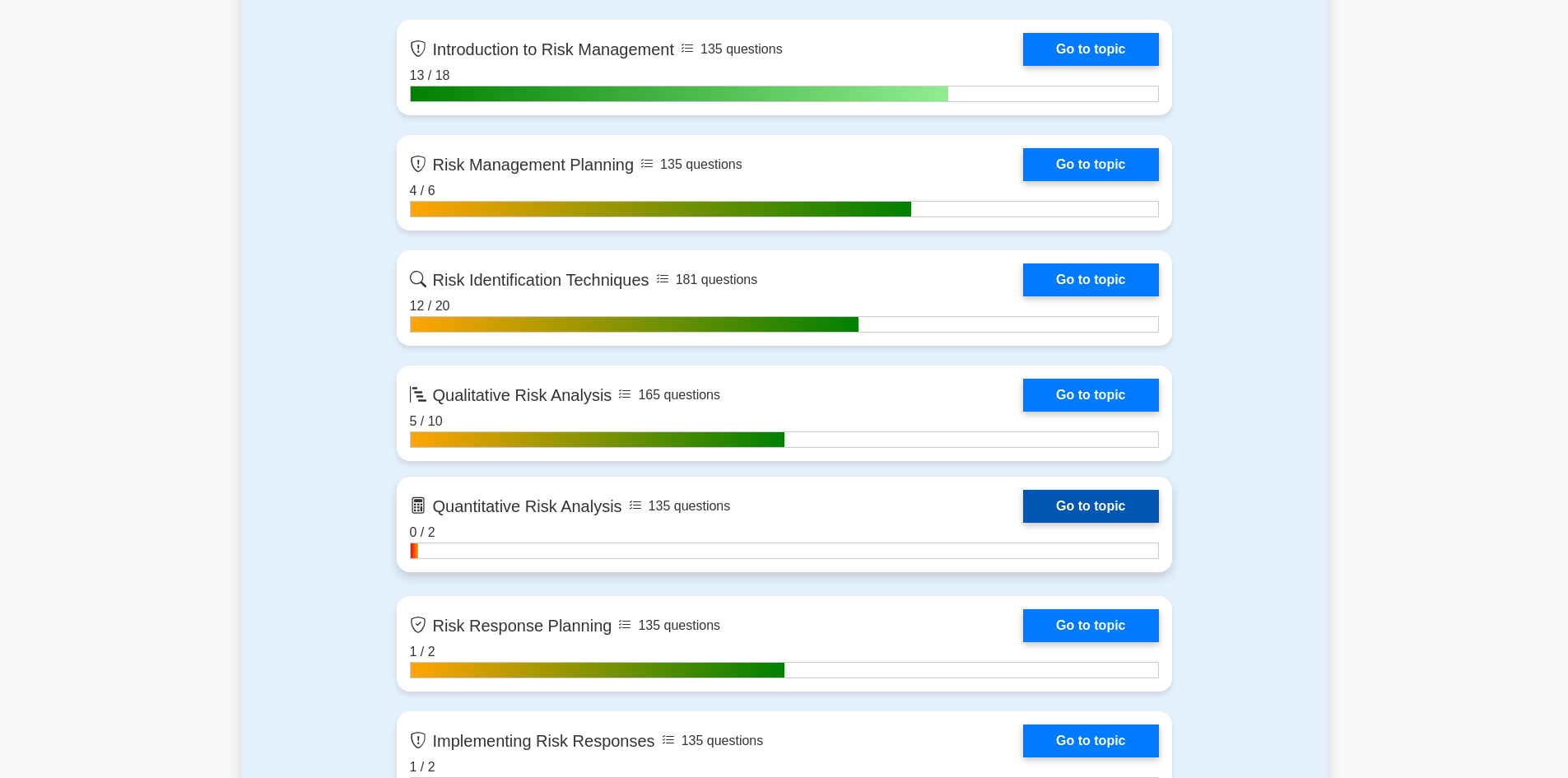
scroll to position [1153, 0]
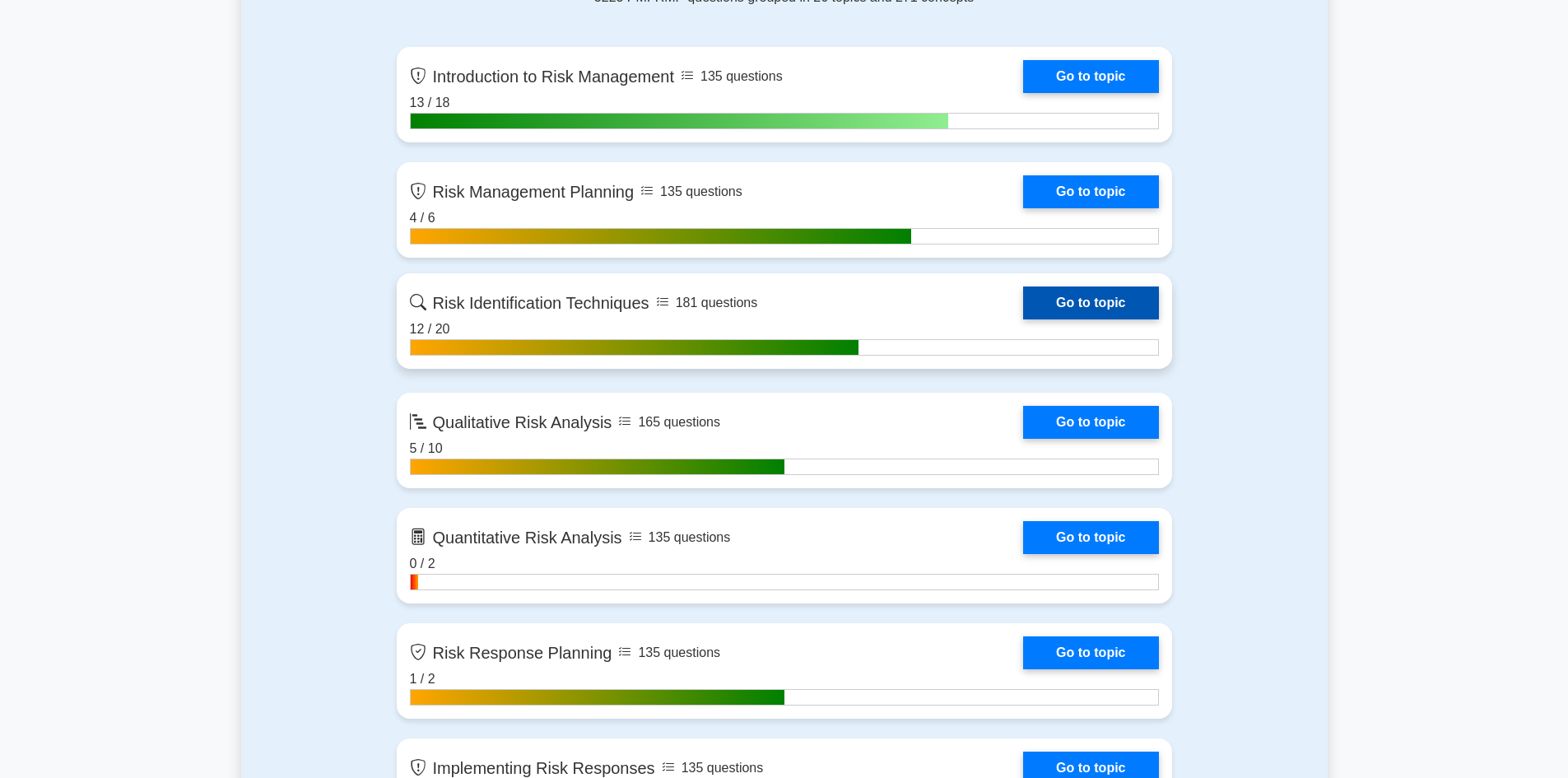
click at [1073, 313] on link "Go to topic" at bounding box center [1090, 303] width 135 height 33
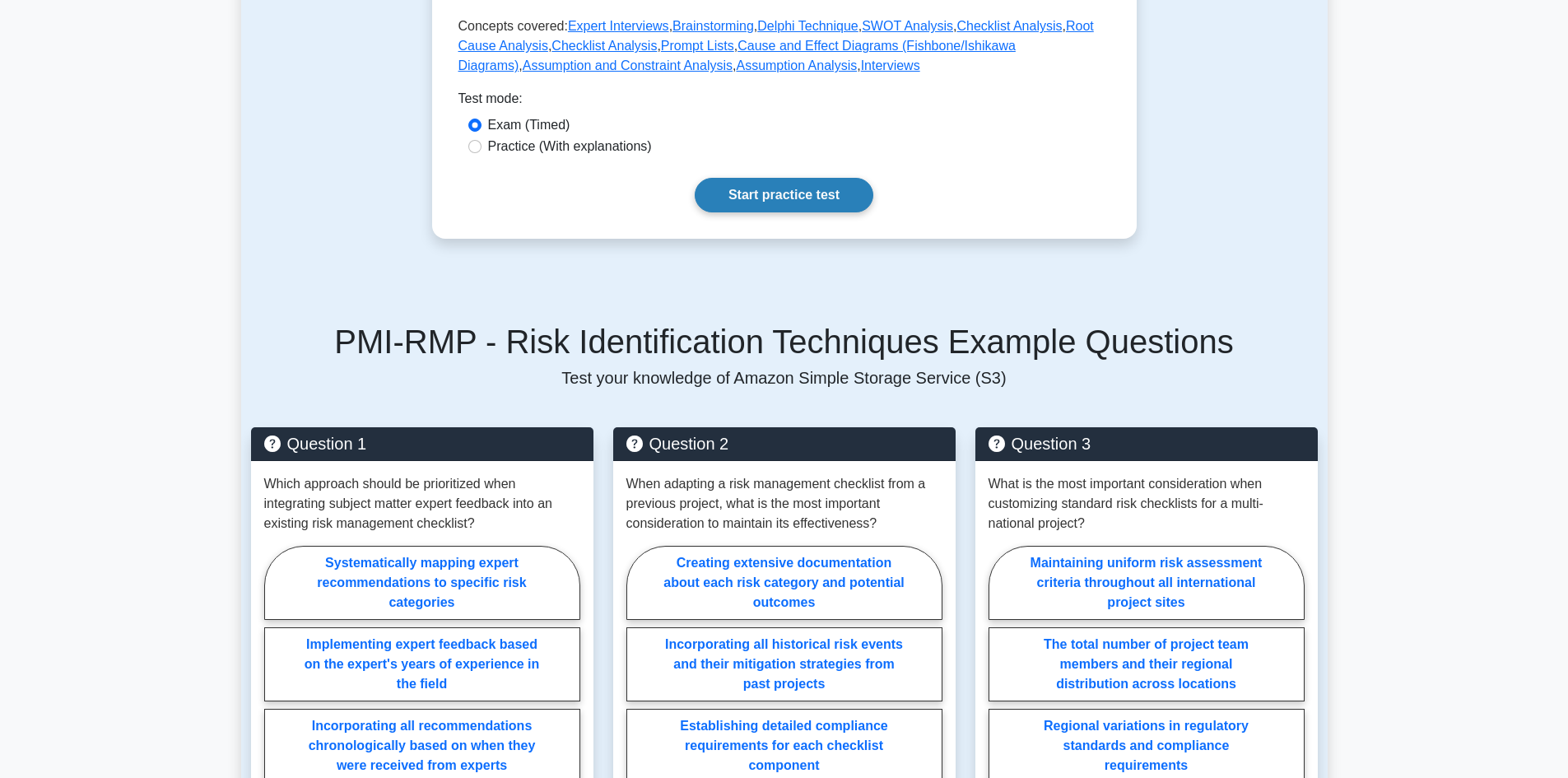
scroll to position [823, 0]
click at [771, 189] on link "Start practice test" at bounding box center [784, 194] width 179 height 34
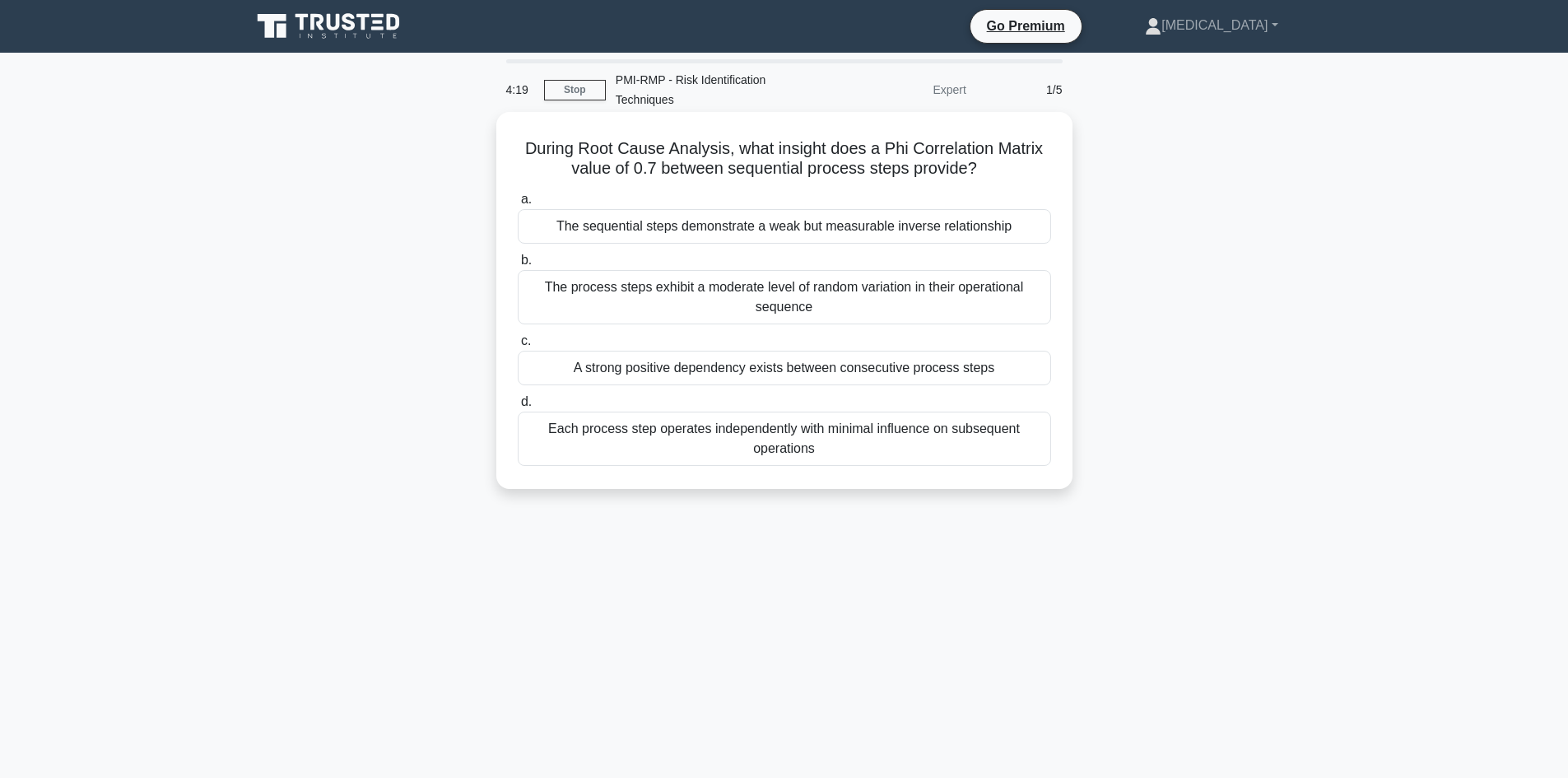
click at [725, 365] on div "A strong positive dependency exists between consecutive process steps" at bounding box center [784, 367] width 533 height 34
click at [518, 346] on input "c. A strong positive dependency exists between consecutive process steps" at bounding box center [518, 341] width 0 height 11
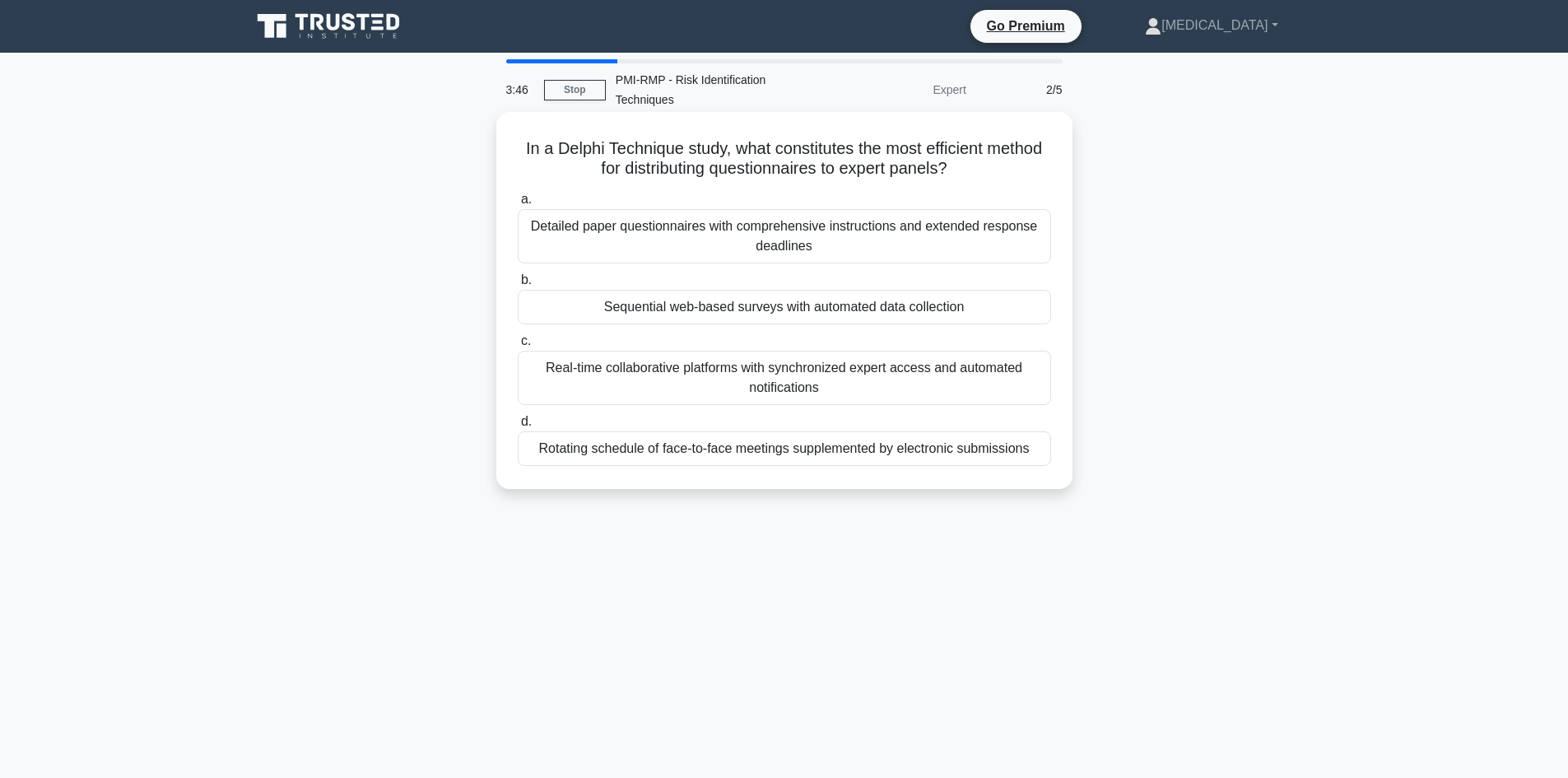
click at [639, 453] on div "Rotating schedule of face-to-face meetings supplemented by electronic submissio…" at bounding box center [784, 448] width 533 height 34
click at [518, 428] on input "d. Rotating schedule of face-to-face meetings supplemented by electronic submis…" at bounding box center [518, 422] width 0 height 11
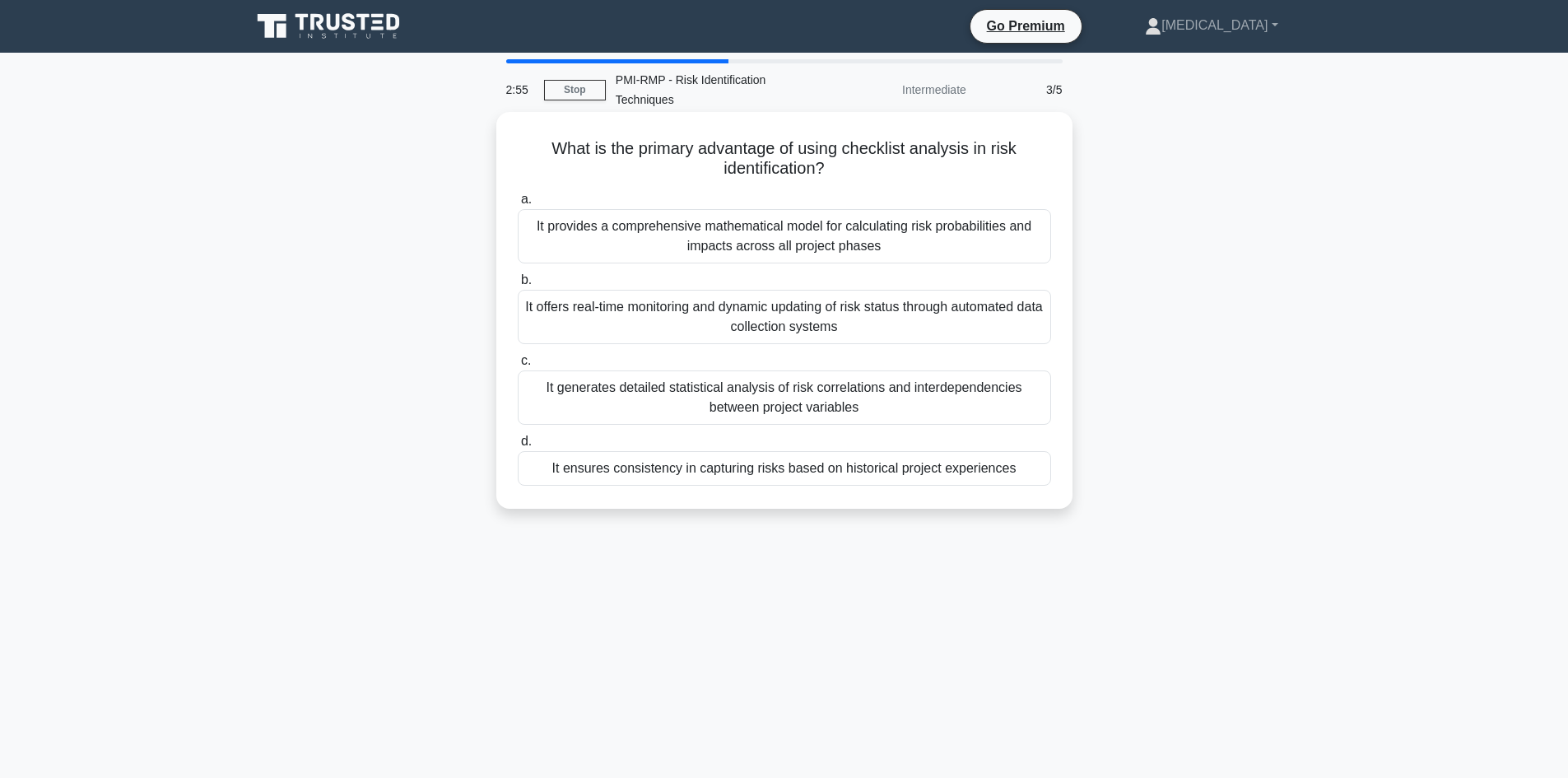
click at [704, 468] on div "It ensures consistency in capturing risks based on historical project experienc…" at bounding box center [784, 468] width 533 height 34
click at [518, 447] on input "d. It ensures consistency in capturing risks based on historical project experi…" at bounding box center [518, 441] width 0 height 11
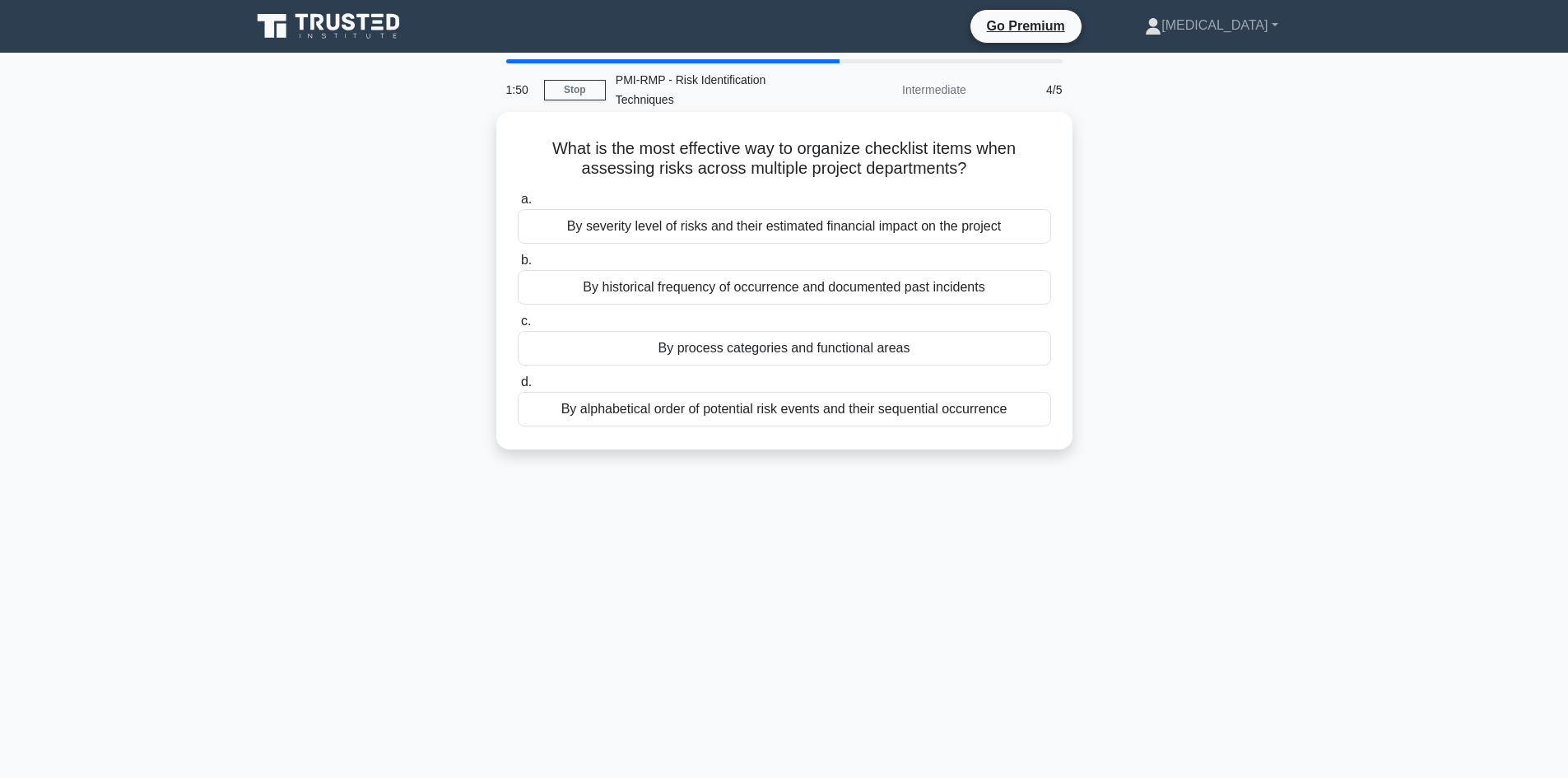
click at [764, 345] on div "By process categories and functional areas" at bounding box center [784, 347] width 533 height 34
click at [518, 327] on input "c. By process categories and functional areas" at bounding box center [518, 321] width 0 height 11
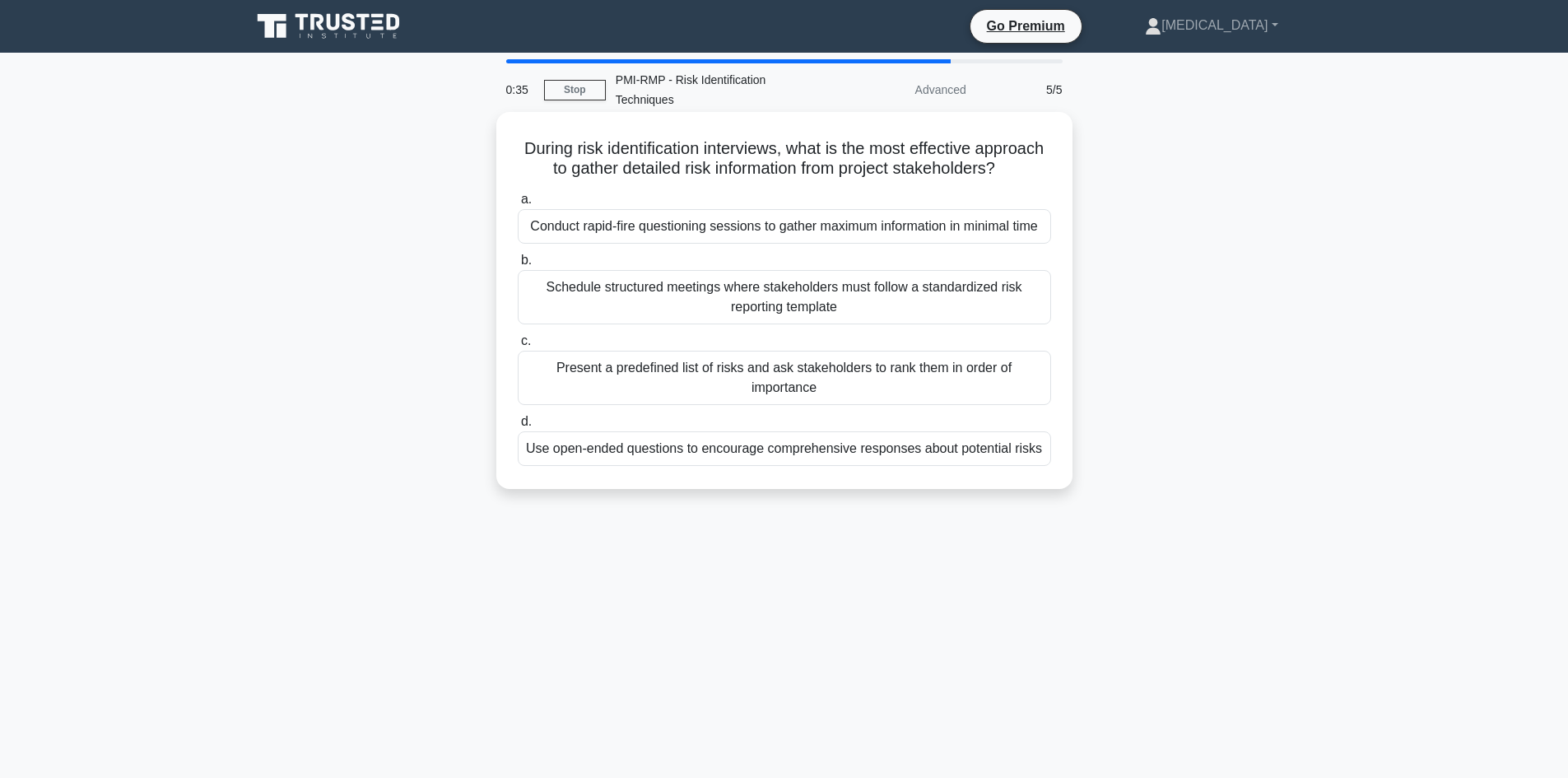
click at [722, 466] on div "Use open-ended questions to encourage comprehensive responses about potential r…" at bounding box center [784, 448] width 533 height 34
click at [518, 428] on input "d. Use open-ended questions to encourage comprehensive responses about potentia…" at bounding box center [518, 422] width 0 height 11
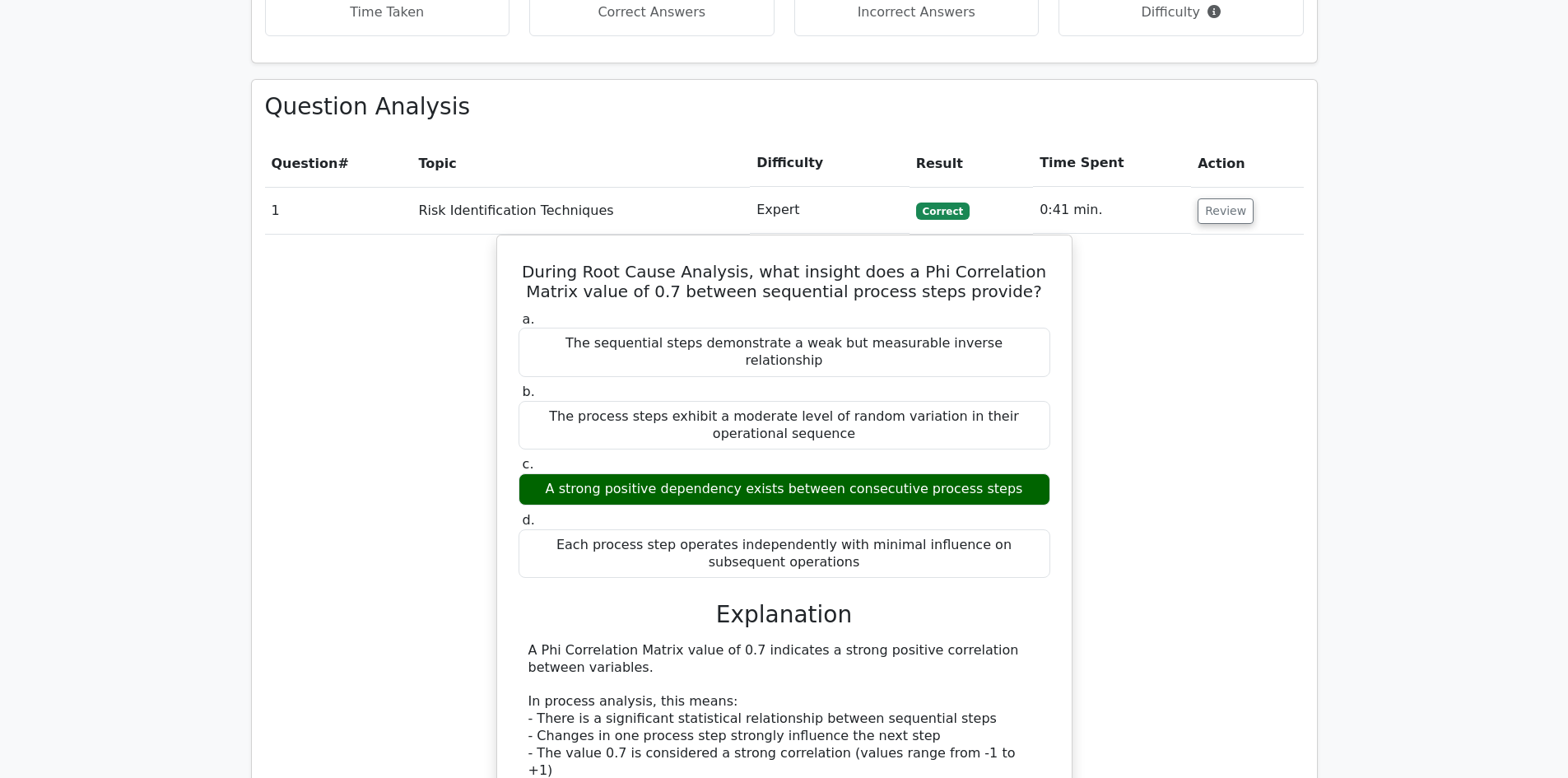
scroll to position [1153, 0]
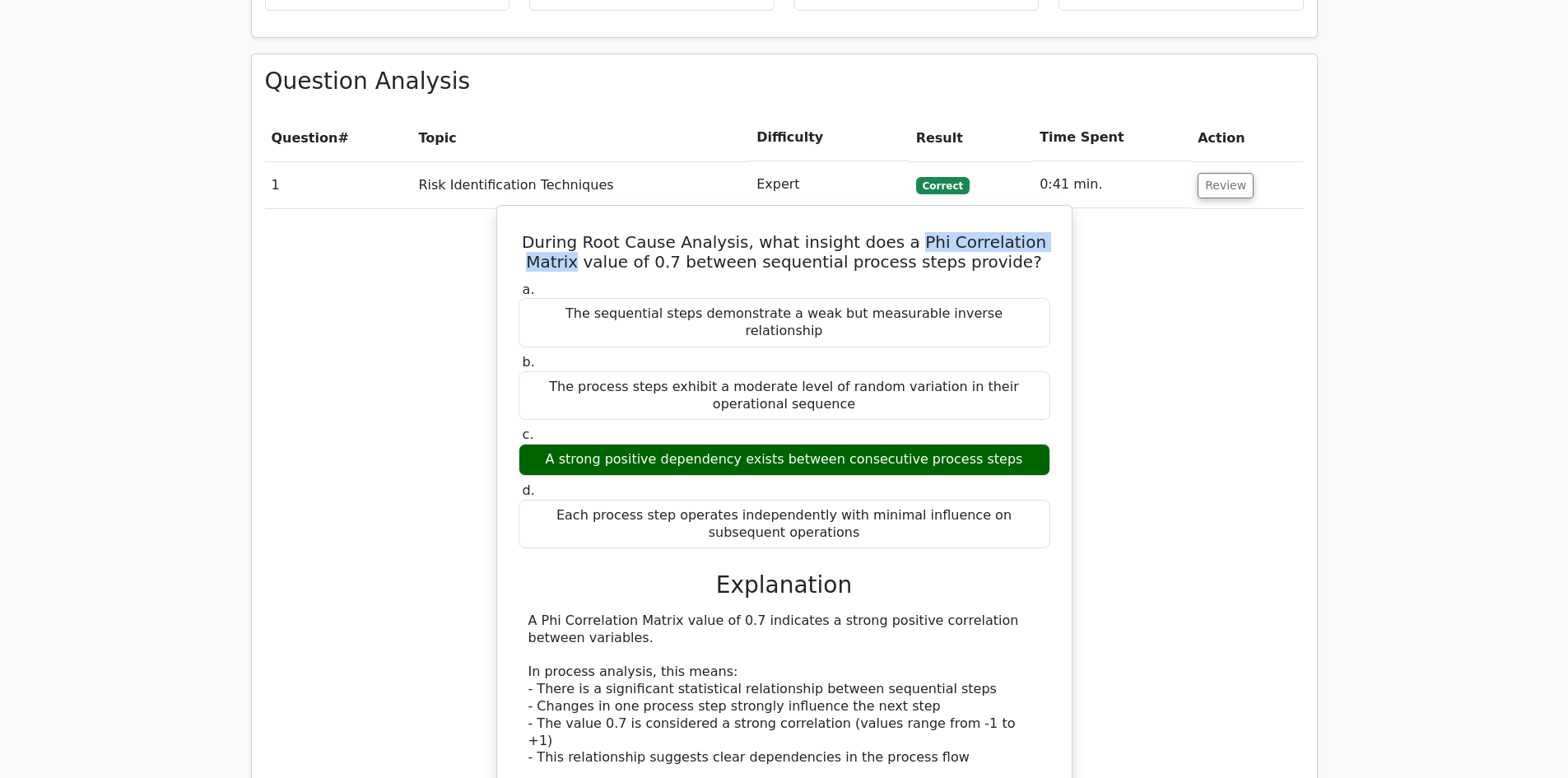
drag, startPoint x: 884, startPoint y: 167, endPoint x: 1046, endPoint y: 166, distance: 162.0
click at [1046, 232] on h5 "During Root Cause Analysis, what insight does a Phi Correlation Matrix value of…" at bounding box center [784, 252] width 535 height 39
copy h5 "Phi Correlation Matrix"
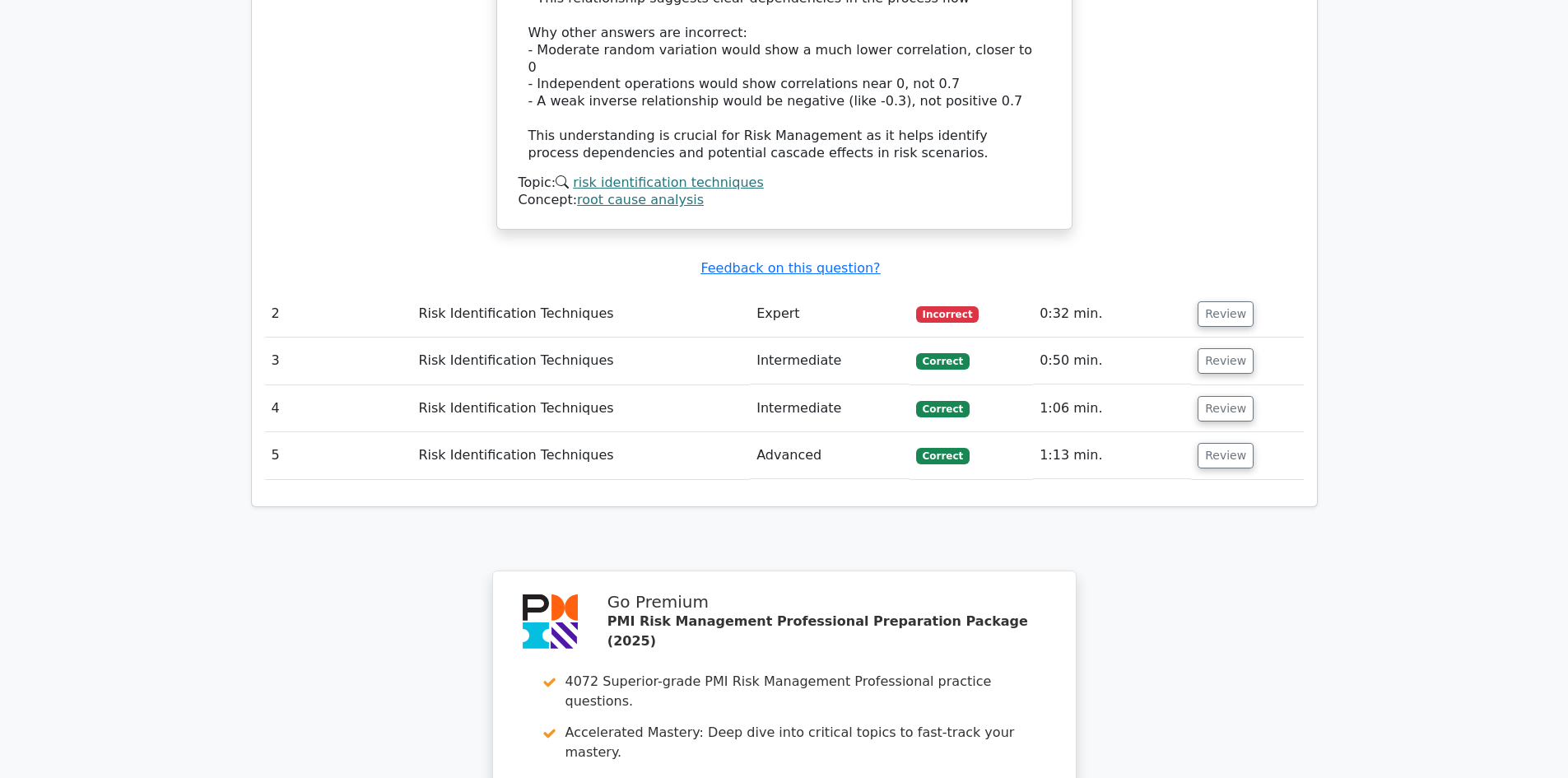
scroll to position [1976, 0]
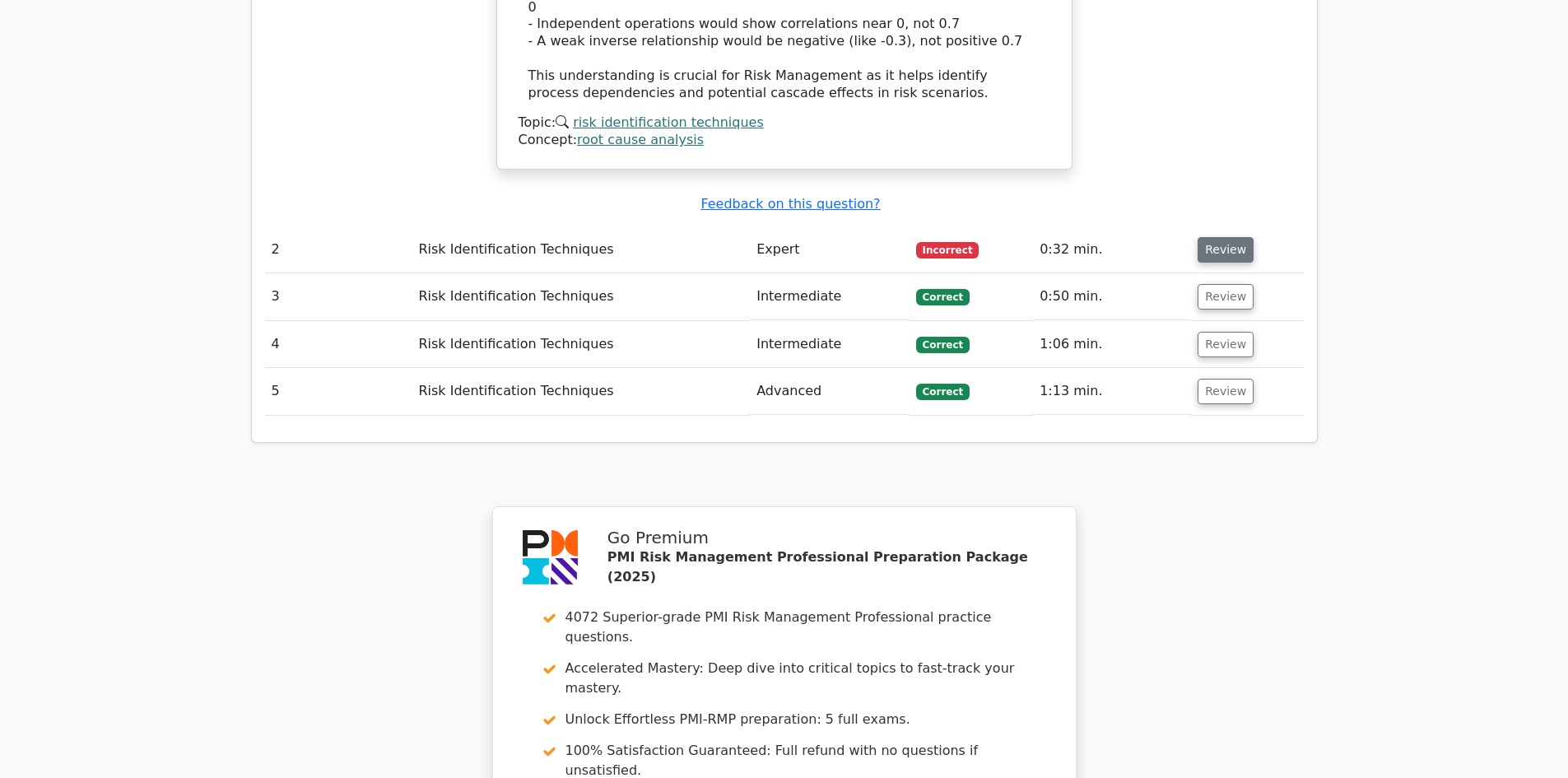
click at [1206, 237] on button "Review" at bounding box center [1225, 250] width 56 height 25
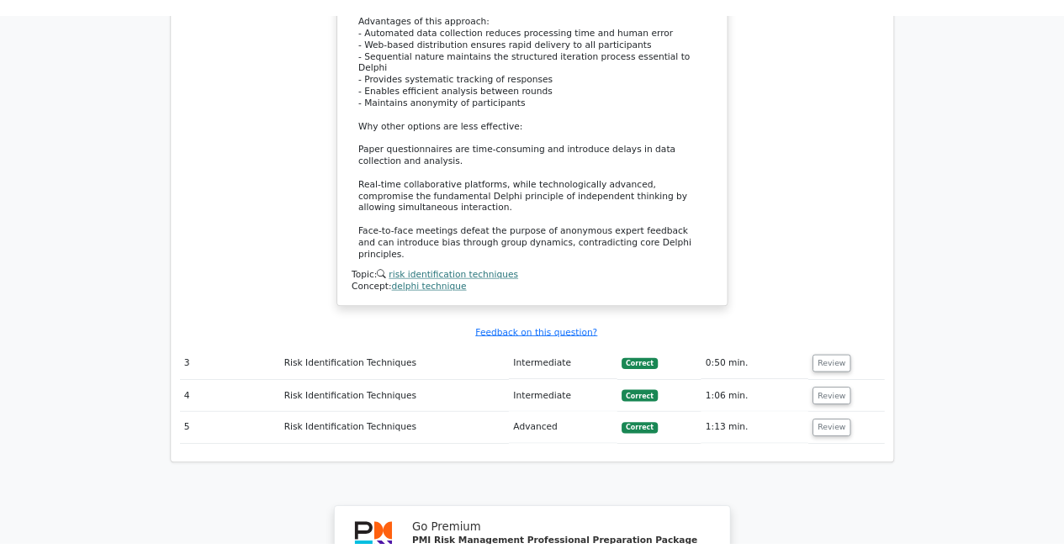
scroll to position [2776, 0]
